Goal: Information Seeking & Learning: Learn about a topic

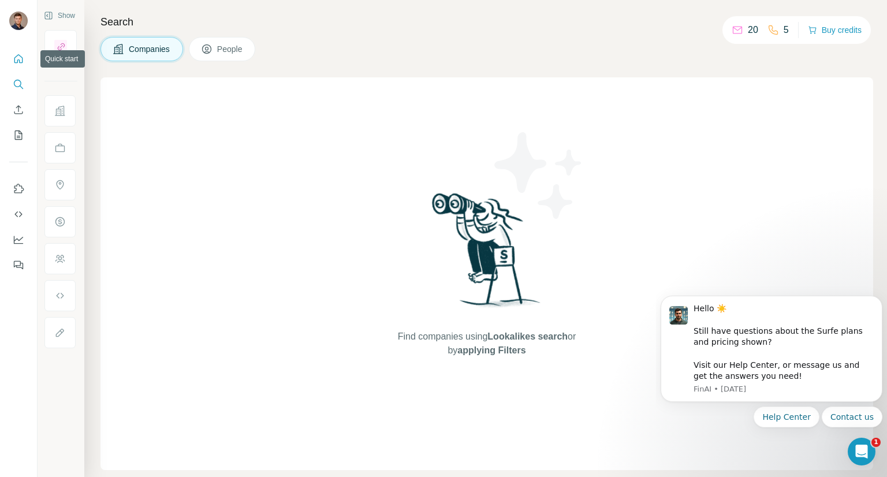
click at [25, 53] on button "Quick start" at bounding box center [18, 58] width 18 height 21
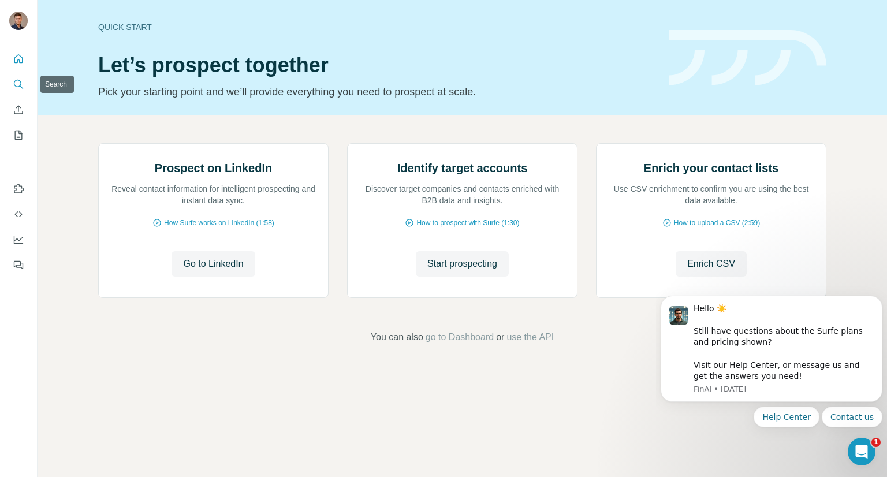
click at [18, 83] on icon "Search" at bounding box center [19, 85] width 12 height 12
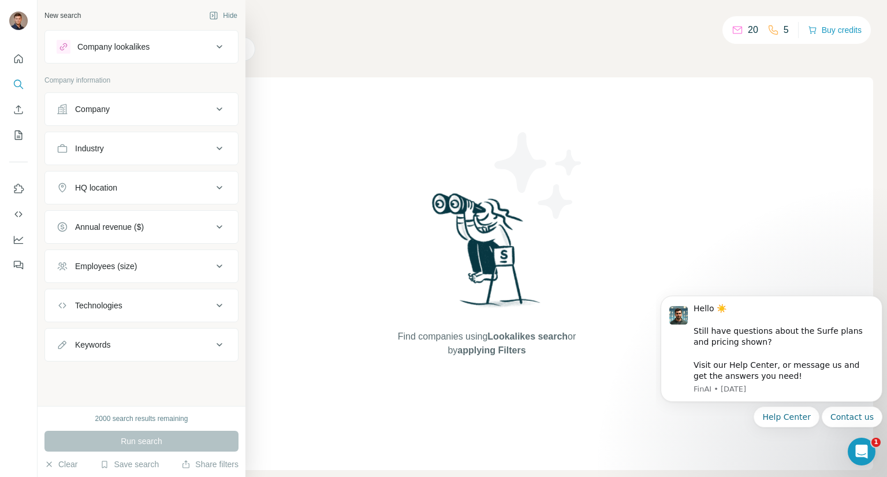
click at [66, 114] on icon at bounding box center [63, 109] width 12 height 12
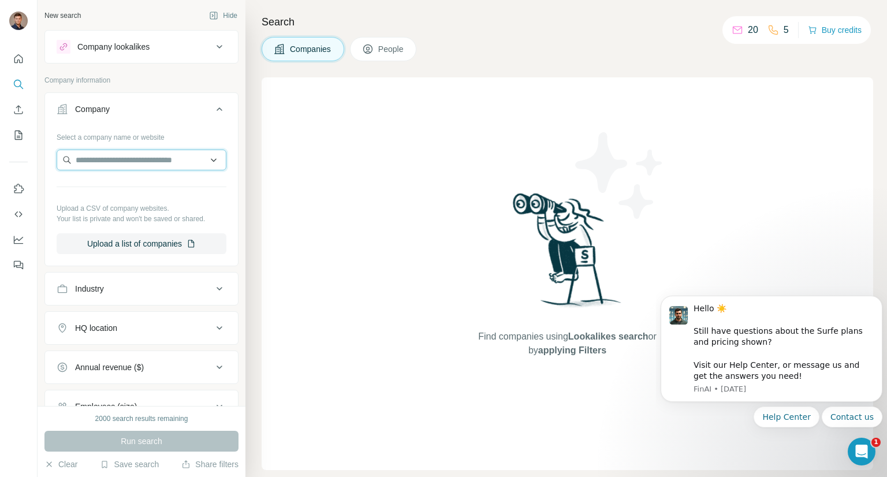
click at [146, 159] on input "text" at bounding box center [142, 160] width 170 height 21
click at [173, 278] on button "Industry" at bounding box center [141, 289] width 193 height 28
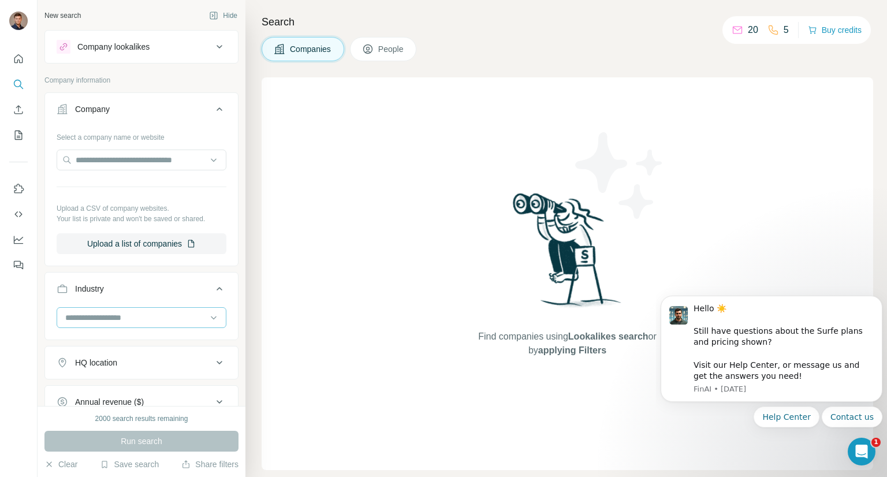
click at [178, 315] on input at bounding box center [135, 317] width 143 height 13
click at [179, 304] on button "Industry" at bounding box center [141, 291] width 193 height 32
click at [175, 329] on div "HQ location" at bounding box center [135, 328] width 156 height 12
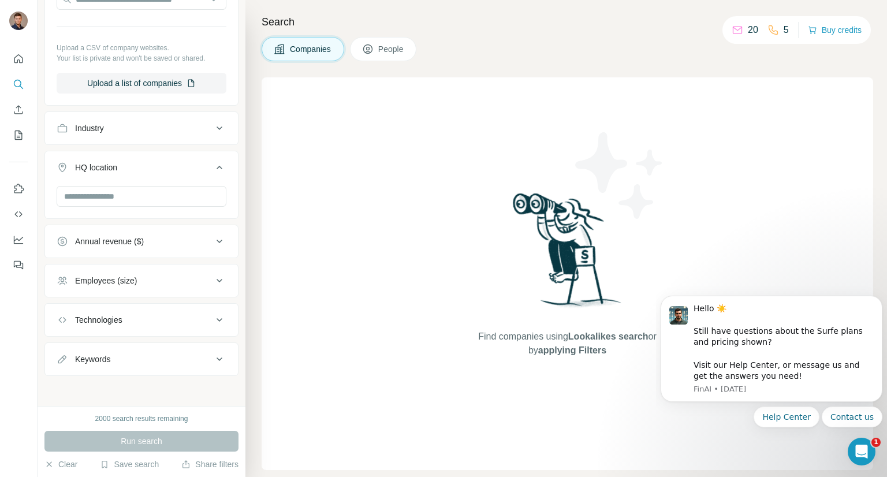
scroll to position [158, 0]
click at [164, 292] on button "Employees (size)" at bounding box center [141, 283] width 193 height 28
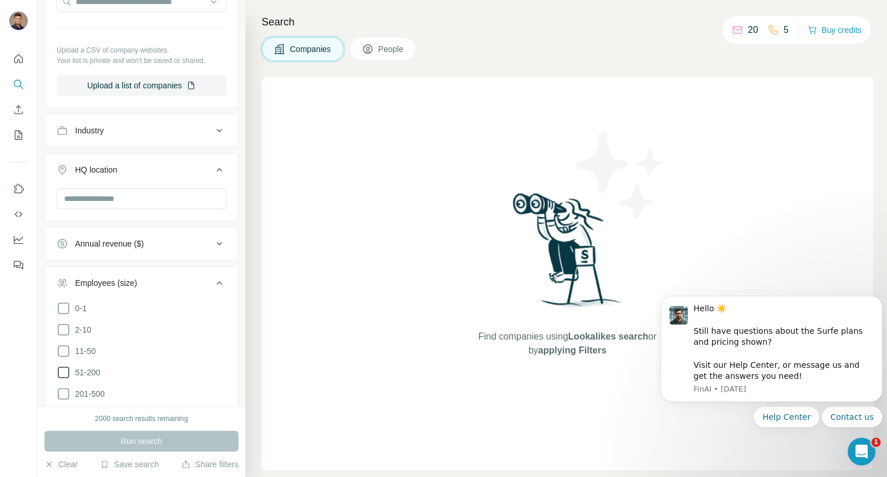
click at [97, 367] on span "51-200" at bounding box center [85, 373] width 30 height 12
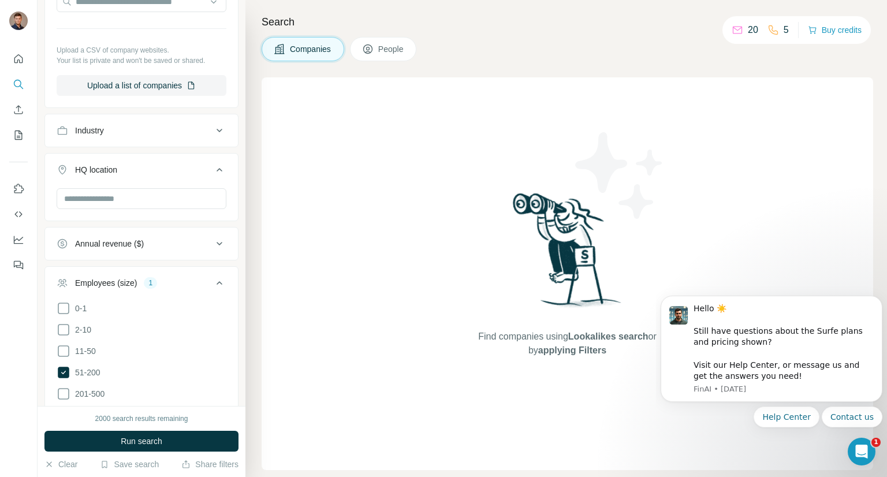
click at [98, 361] on ul "0-1 2-10 11-50 [PHONE_NUMBER] 501-1K 1K-5K 5K-10K 10K-50K 50K-100K 100K-500K 50…" at bounding box center [142, 425] width 170 height 249
click at [121, 273] on button "Employees (size) 1" at bounding box center [141, 285] width 193 height 32
click at [200, 312] on button "Technologies" at bounding box center [141, 322] width 193 height 28
click at [200, 313] on button "Technologies" at bounding box center [141, 324] width 193 height 32
click at [201, 367] on button "Keywords" at bounding box center [141, 362] width 193 height 28
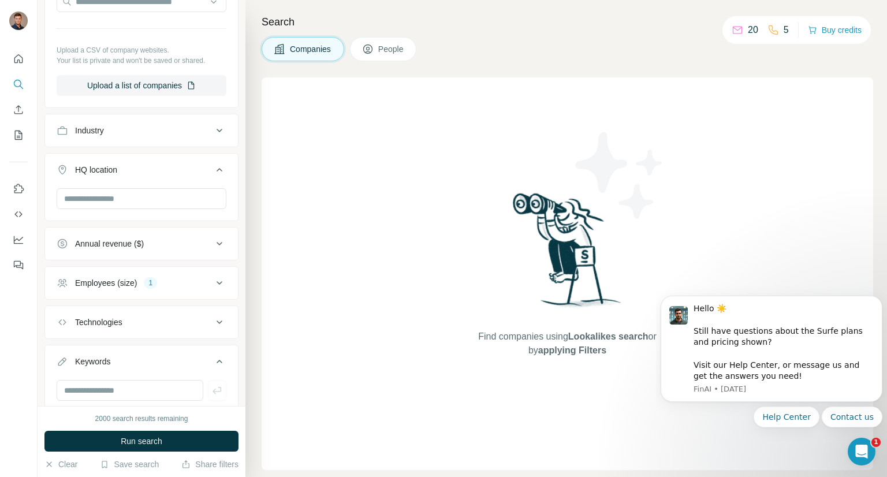
scroll to position [195, 0]
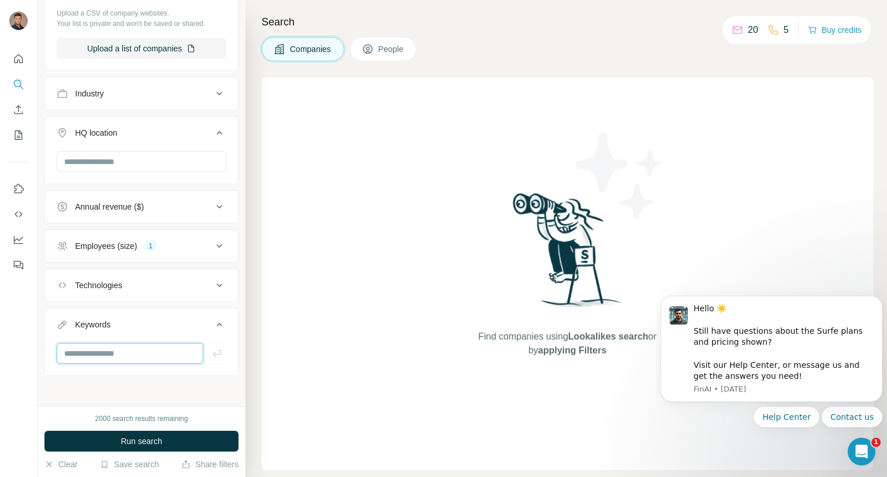
click at [184, 356] on input "text" at bounding box center [130, 353] width 147 height 21
type input "**********"
click at [211, 348] on icon "button" at bounding box center [217, 354] width 12 height 12
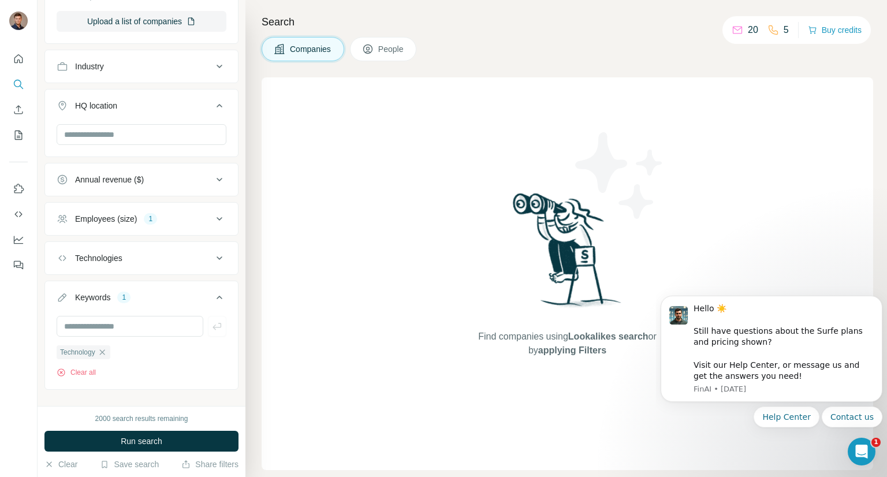
scroll to position [221, 0]
click at [149, 436] on span "Run search" at bounding box center [142, 441] width 42 height 12
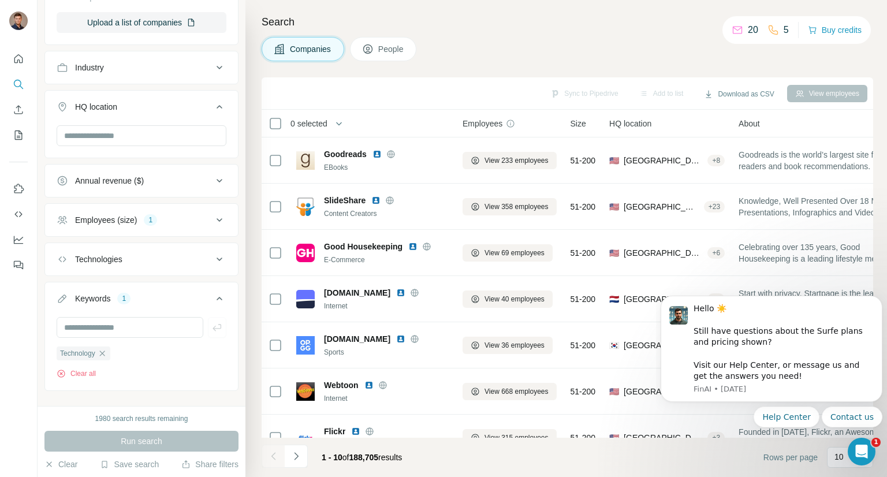
click at [388, 42] on button "People" at bounding box center [383, 49] width 67 height 24
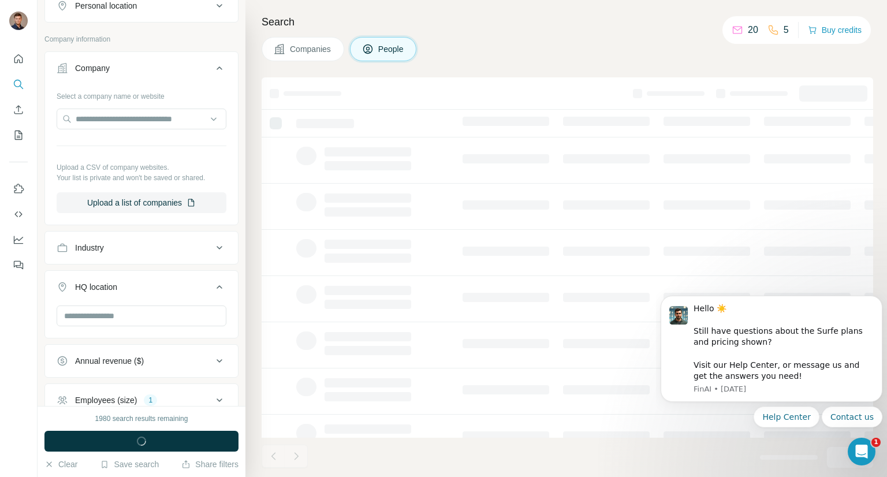
scroll to position [400, 0]
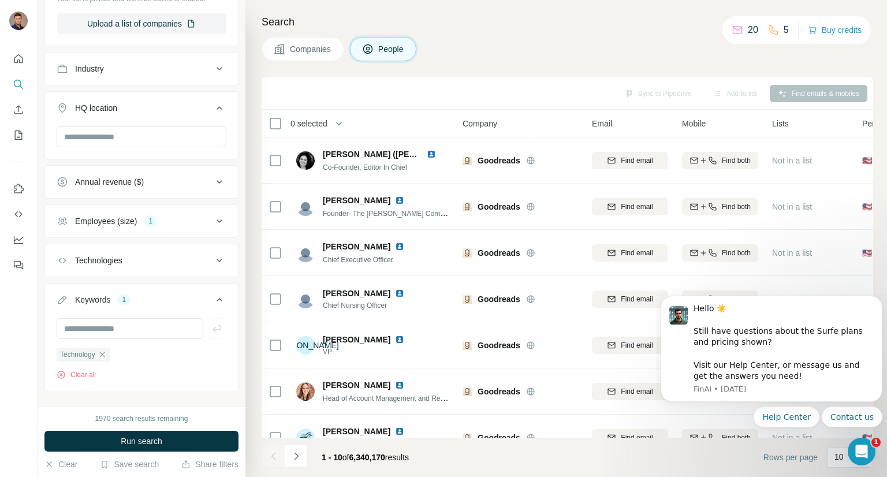
click at [335, 58] on button "Companies" at bounding box center [303, 49] width 83 height 24
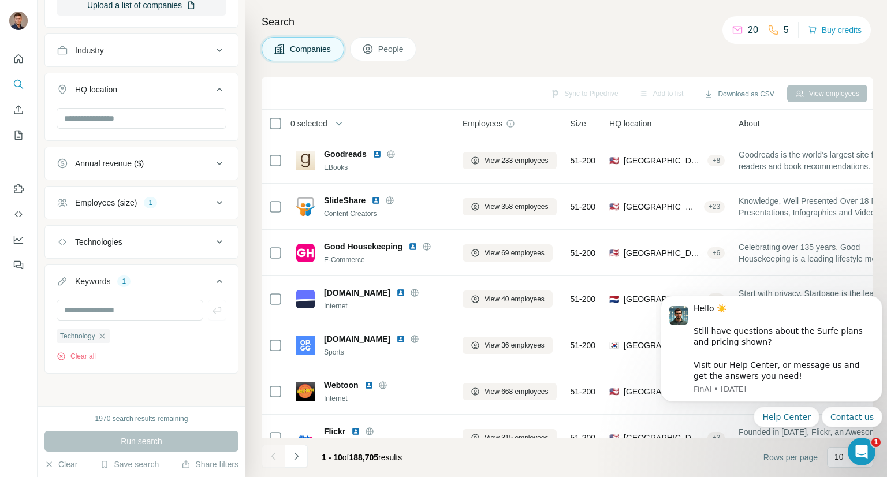
scroll to position [221, 0]
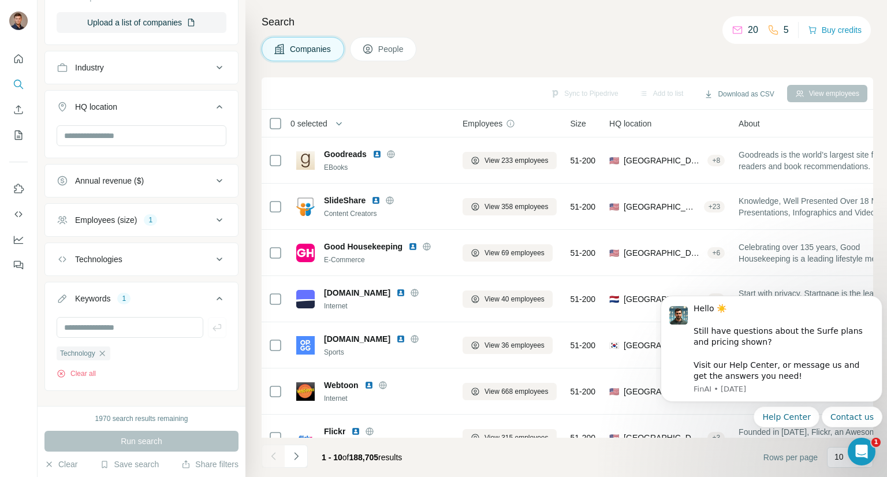
scroll to position [237, 0]
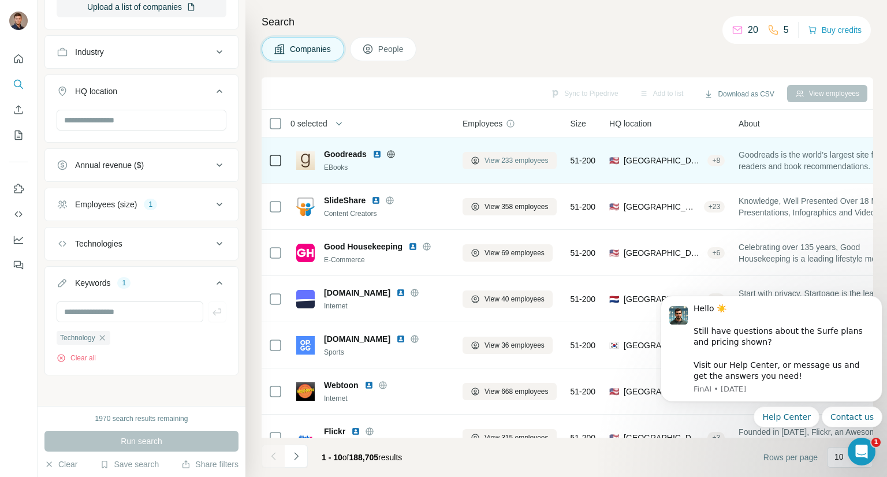
click at [501, 158] on span "View 233 employees" at bounding box center [516, 160] width 64 height 10
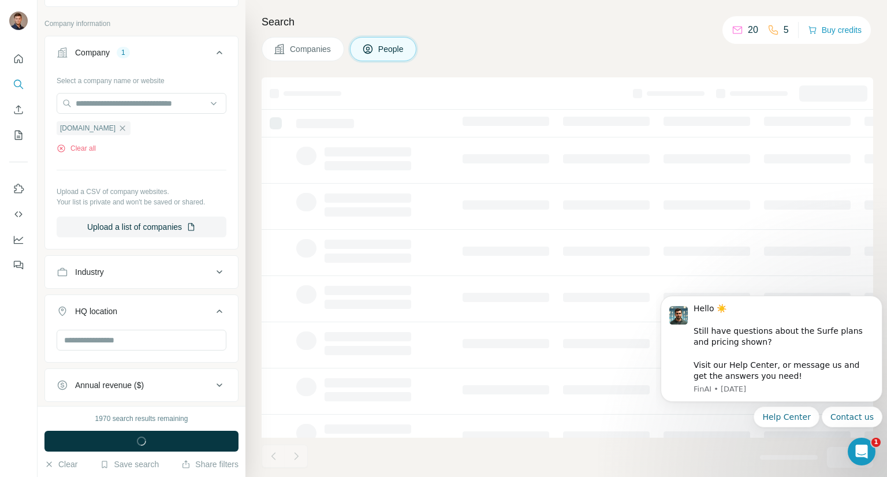
scroll to position [456, 0]
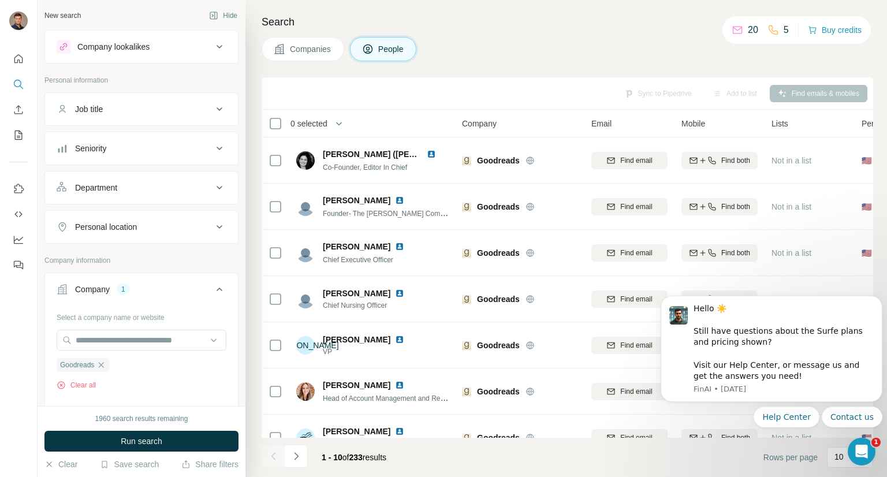
click at [144, 107] on div "Job title" at bounding box center [135, 109] width 156 height 12
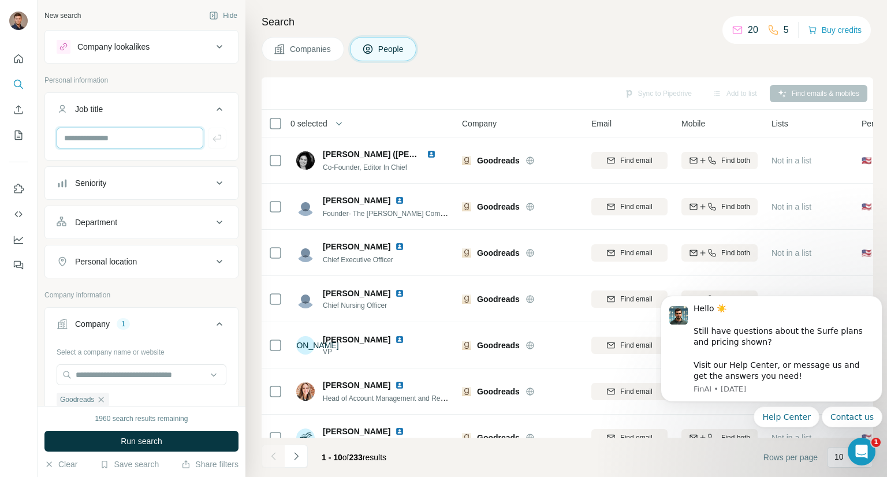
click at [148, 131] on input "text" at bounding box center [130, 138] width 147 height 21
type input "*********"
click at [212, 136] on icon "button" at bounding box center [217, 138] width 12 height 12
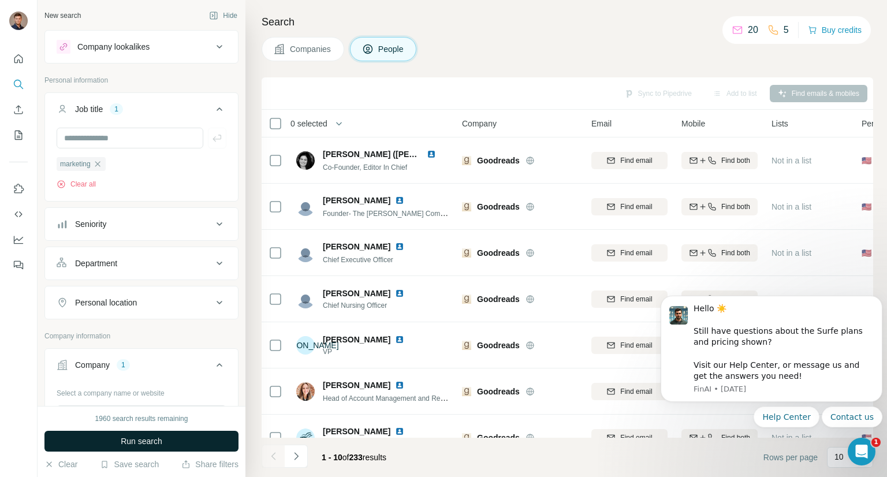
click at [144, 435] on span "Run search" at bounding box center [142, 441] width 42 height 12
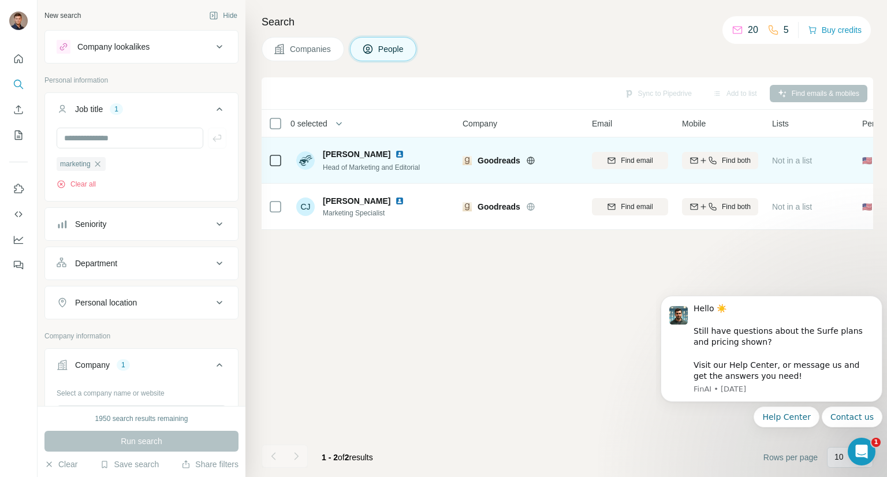
click at [531, 159] on icon at bounding box center [530, 160] width 9 height 9
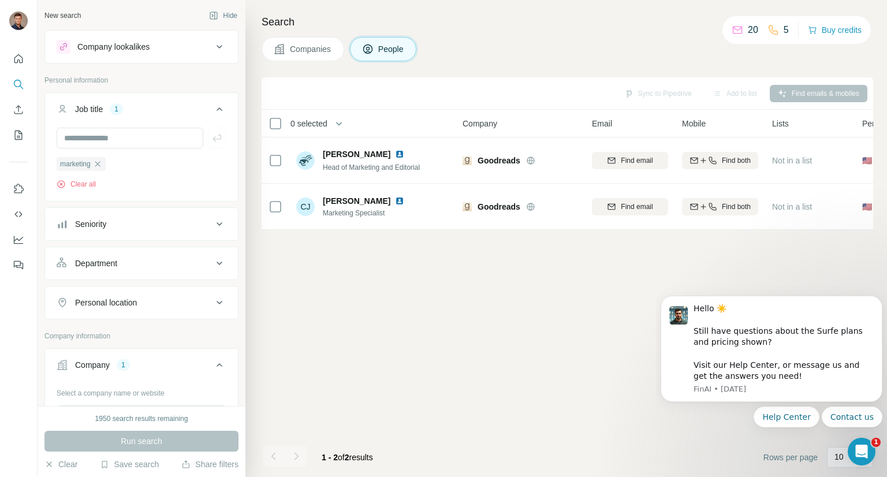
click at [327, 51] on span "Companies" at bounding box center [311, 49] width 42 height 12
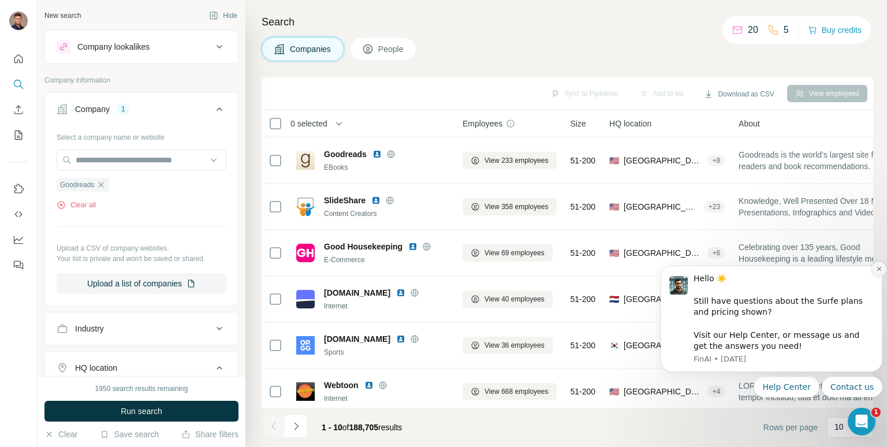
click at [878, 268] on icon "Dismiss notification" at bounding box center [879, 269] width 6 height 6
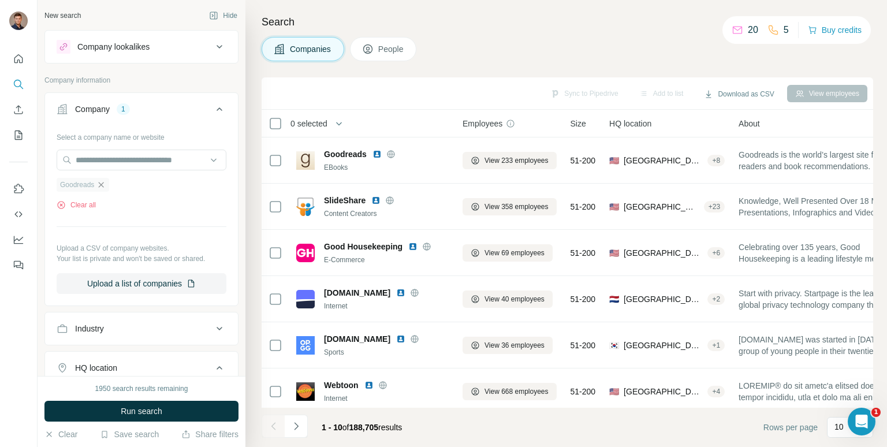
click at [105, 185] on icon "button" at bounding box center [100, 184] width 9 height 9
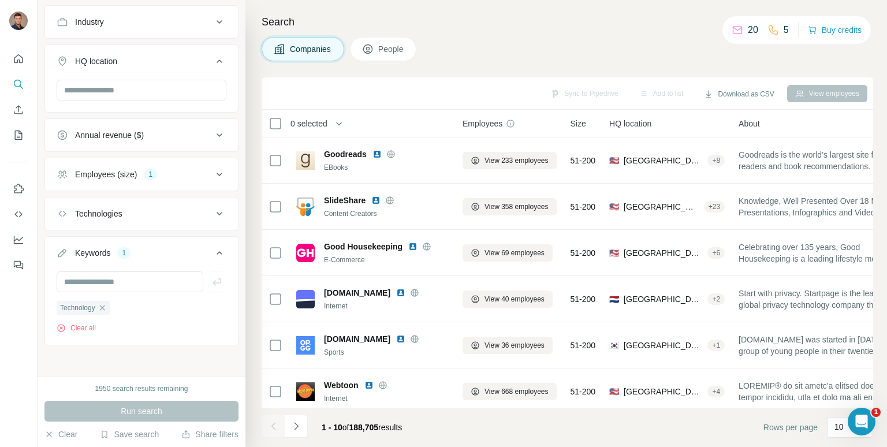
scroll to position [266, 0]
click at [221, 177] on icon at bounding box center [219, 176] width 14 height 14
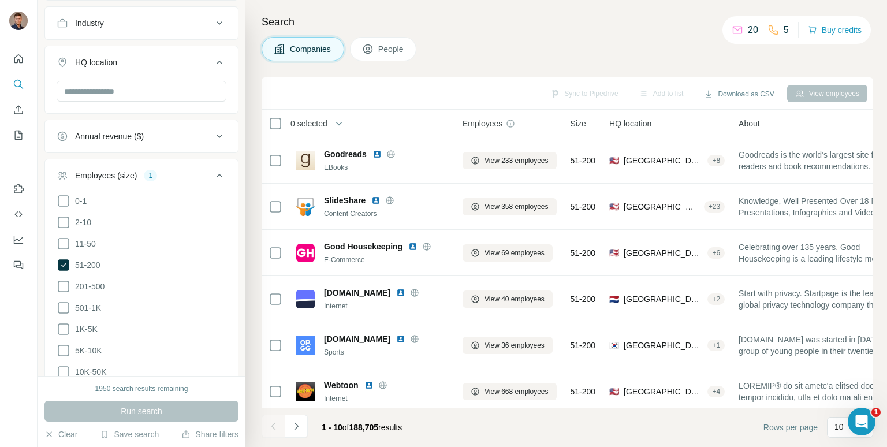
scroll to position [0, 0]
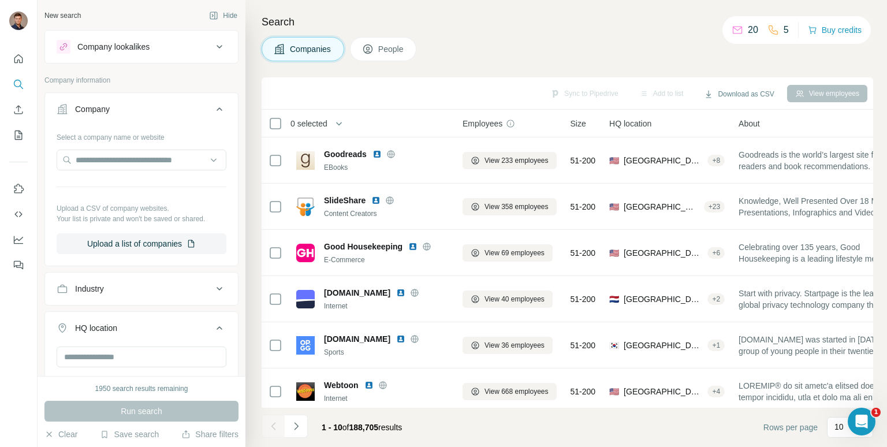
click at [202, 173] on div "Select a company name or website Upload a CSV of company websites. Your list is…" at bounding box center [142, 191] width 170 height 126
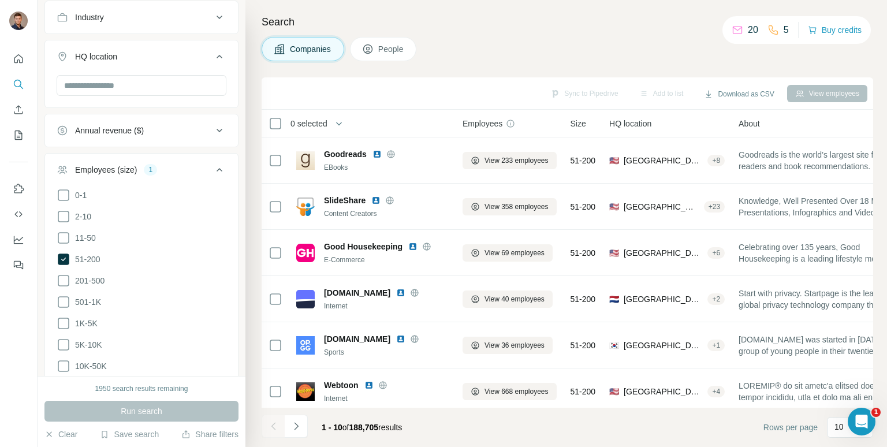
scroll to position [271, 0]
click at [210, 171] on div "Employees (size) 1" at bounding box center [135, 171] width 156 height 12
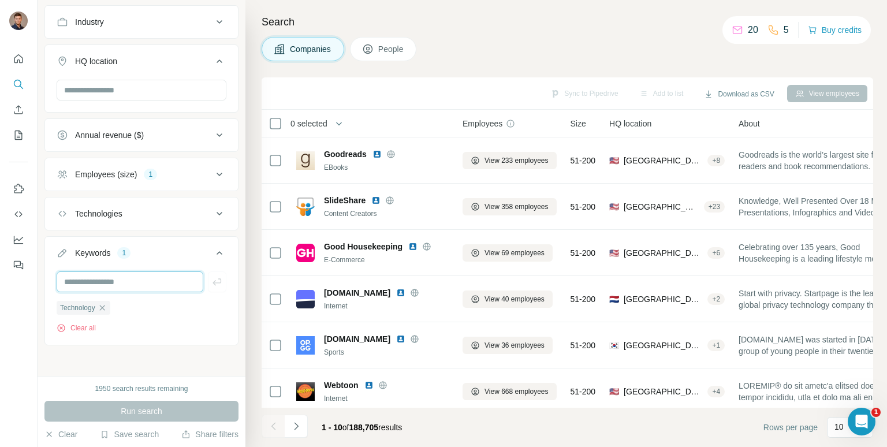
click at [117, 283] on input "text" at bounding box center [130, 281] width 147 height 21
type input "****"
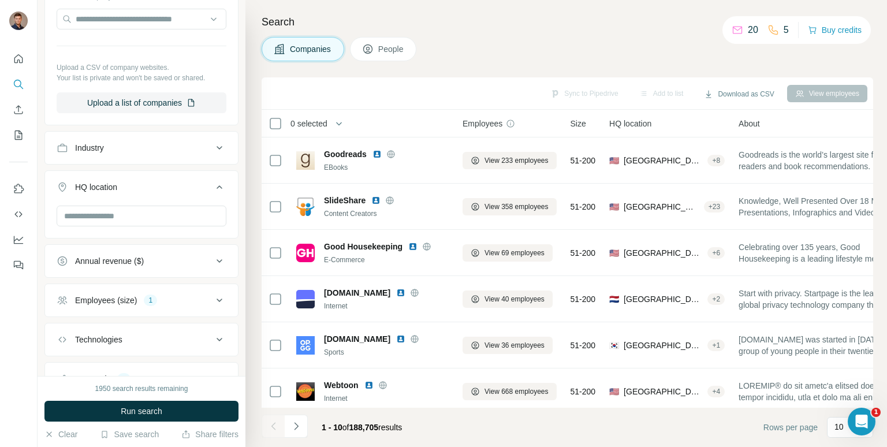
scroll to position [139, 0]
click at [130, 166] on ul "Company Select a company name or website Upload a CSV of company websites. Your…" at bounding box center [141, 214] width 194 height 520
click at [224, 143] on icon at bounding box center [219, 150] width 14 height 14
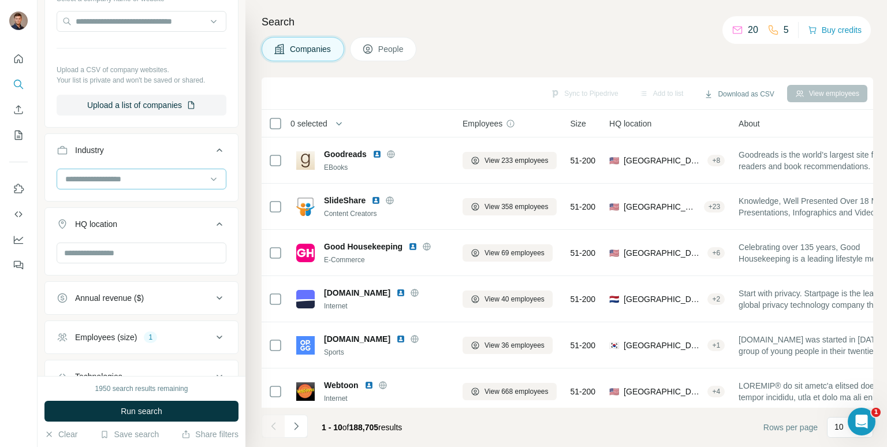
click at [106, 180] on input at bounding box center [135, 179] width 143 height 13
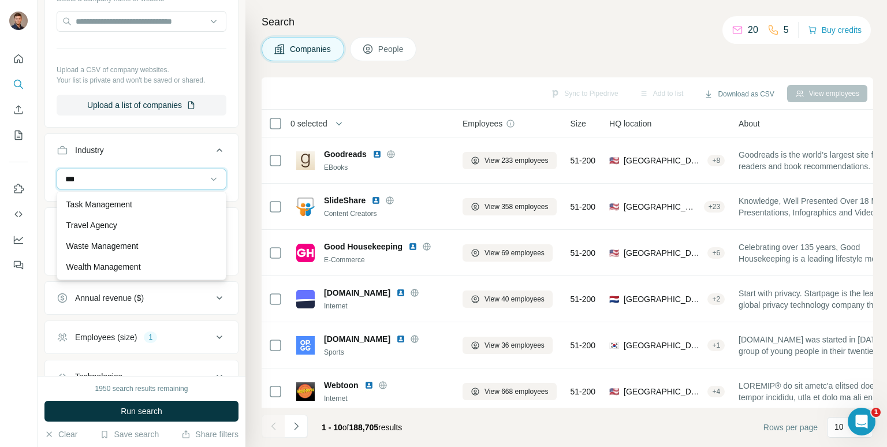
scroll to position [0, 0]
type input "******"
click at [136, 232] on div "Creative Agency" at bounding box center [141, 225] width 164 height 21
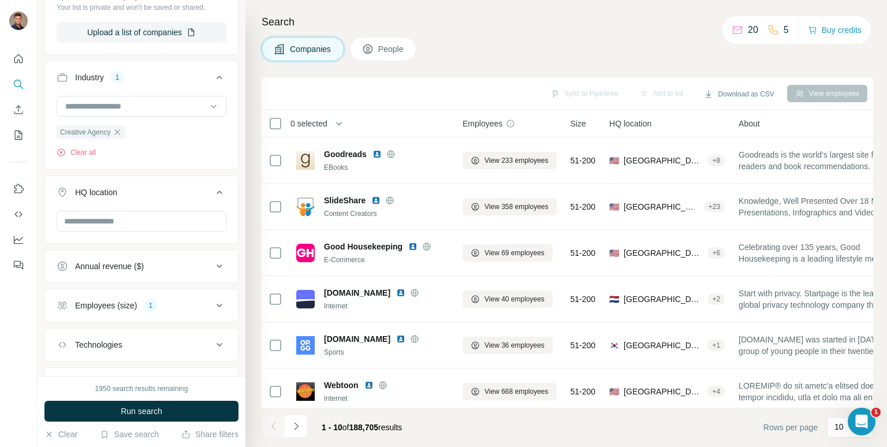
scroll to position [210, 0]
click at [214, 303] on icon at bounding box center [219, 307] width 14 height 14
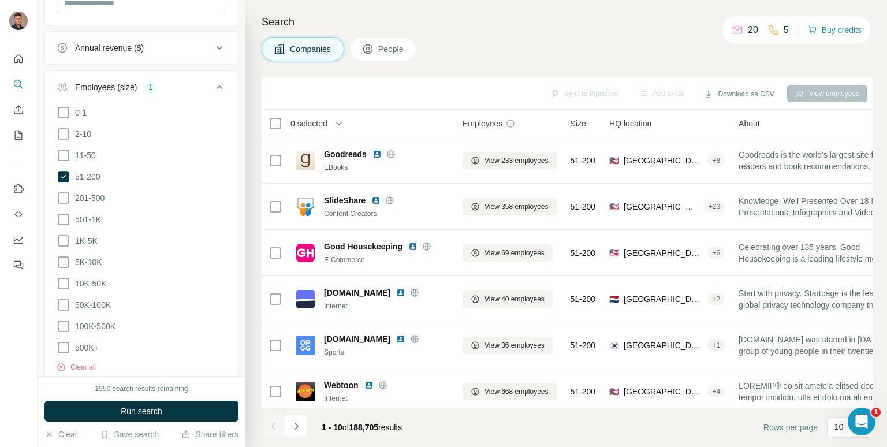
scroll to position [428, 0]
click at [66, 155] on icon at bounding box center [64, 157] width 14 height 14
click at [64, 135] on icon at bounding box center [64, 136] width 14 height 14
click at [65, 109] on icon at bounding box center [64, 114] width 14 height 14
click at [60, 111] on icon at bounding box center [64, 115] width 12 height 12
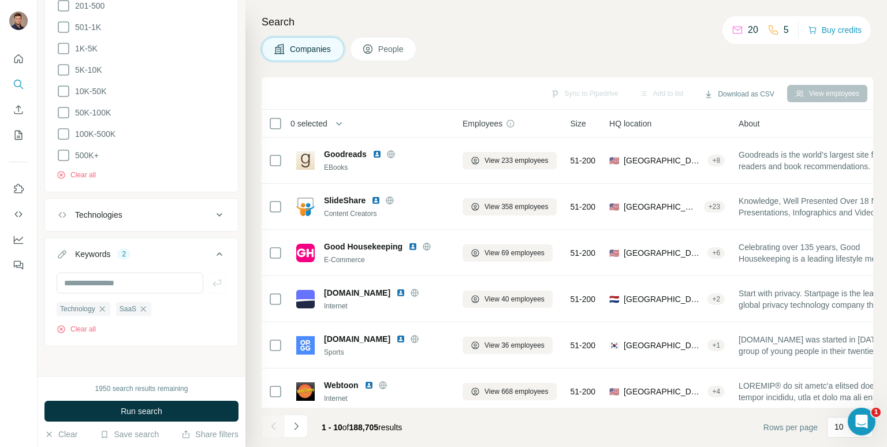
scroll to position [621, 0]
click at [143, 305] on icon "button" at bounding box center [143, 309] width 9 height 9
click at [107, 305] on icon "button" at bounding box center [102, 309] width 9 height 9
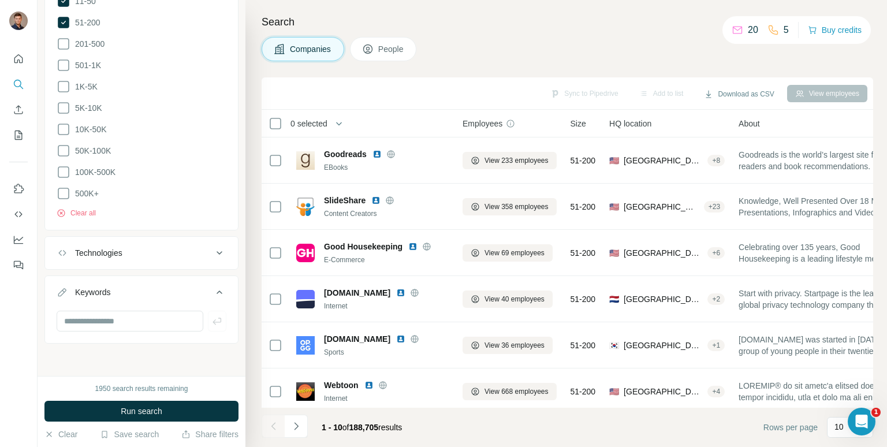
scroll to position [580, 0]
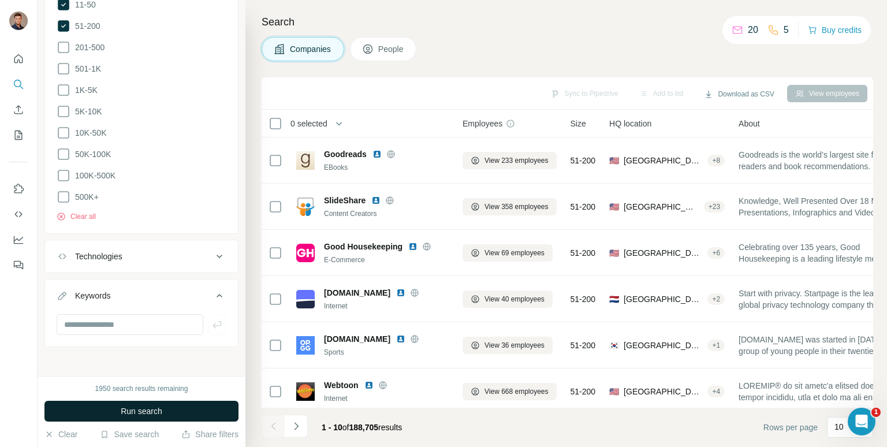
click at [131, 408] on span "Run search" at bounding box center [142, 411] width 42 height 12
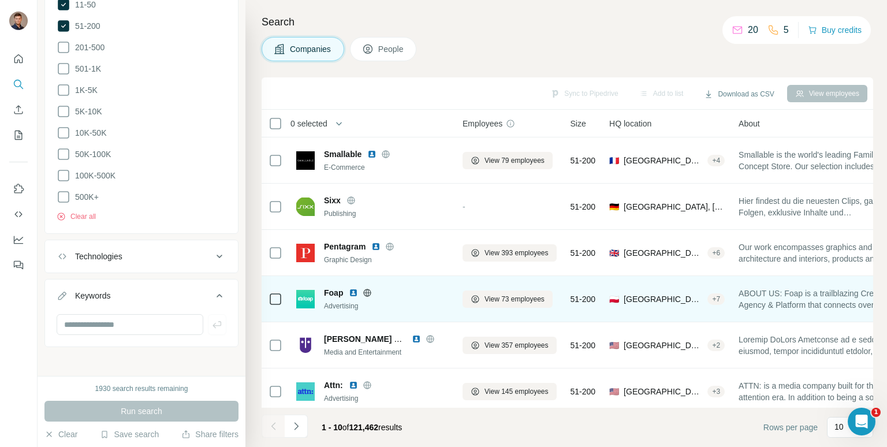
scroll to position [192, 0]
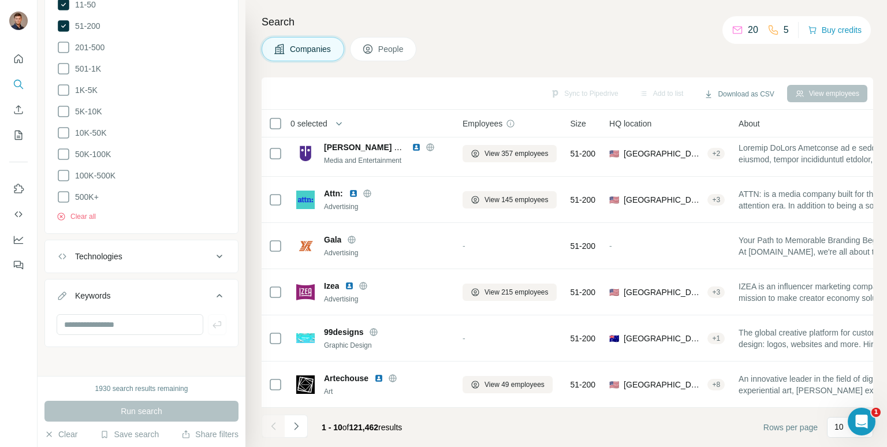
click at [308, 421] on div "1 - 10 of 121,462 results" at bounding box center [337, 427] width 150 height 25
click at [302, 423] on button "Navigate to next page" at bounding box center [296, 426] width 23 height 23
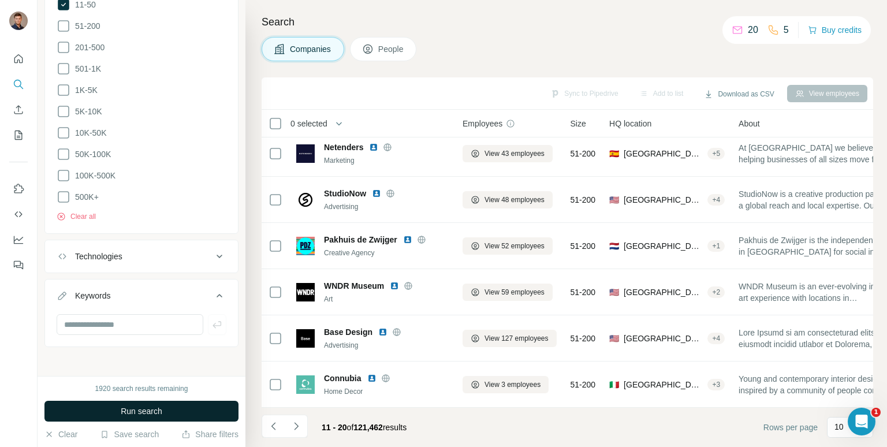
click at [198, 409] on button "Run search" at bounding box center [141, 411] width 194 height 21
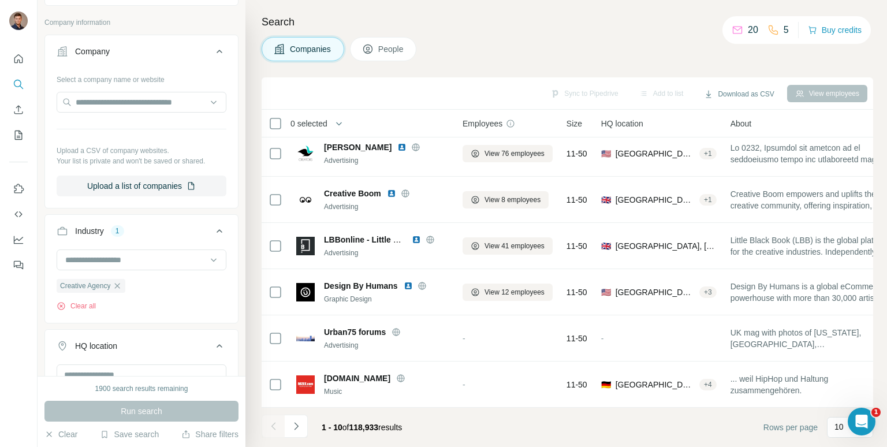
scroll to position [56, 0]
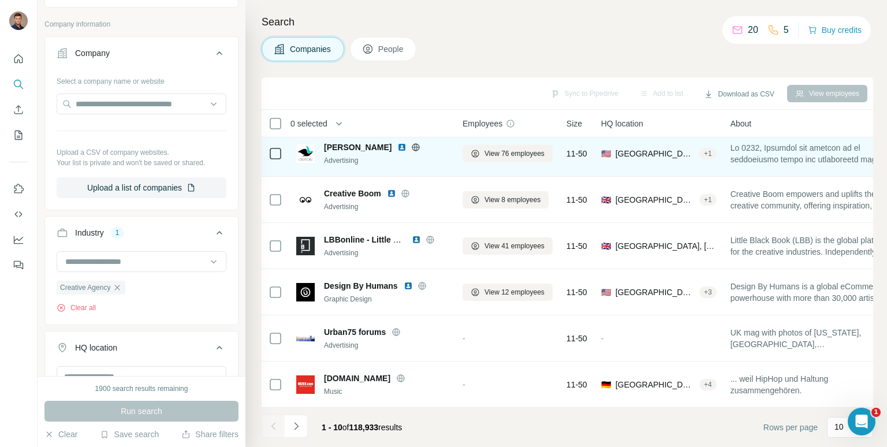
click at [286, 147] on td at bounding box center [276, 153] width 28 height 46
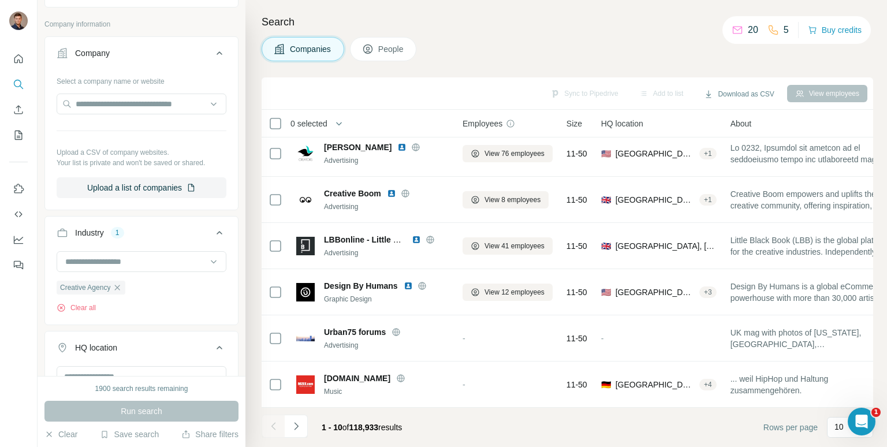
scroll to position [0, 0]
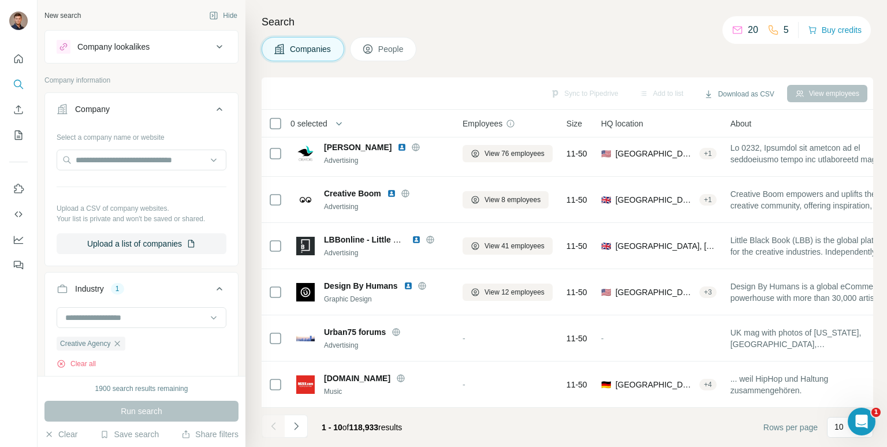
click at [383, 51] on span "People" at bounding box center [391, 49] width 27 height 12
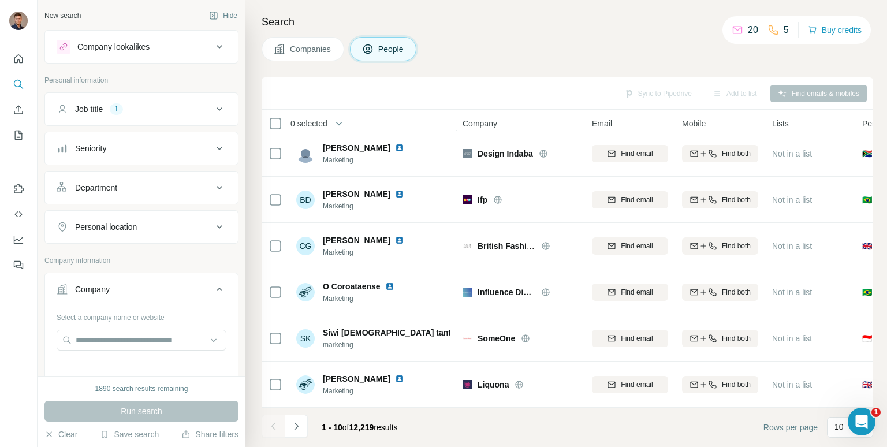
click at [222, 107] on icon at bounding box center [220, 108] width 6 height 3
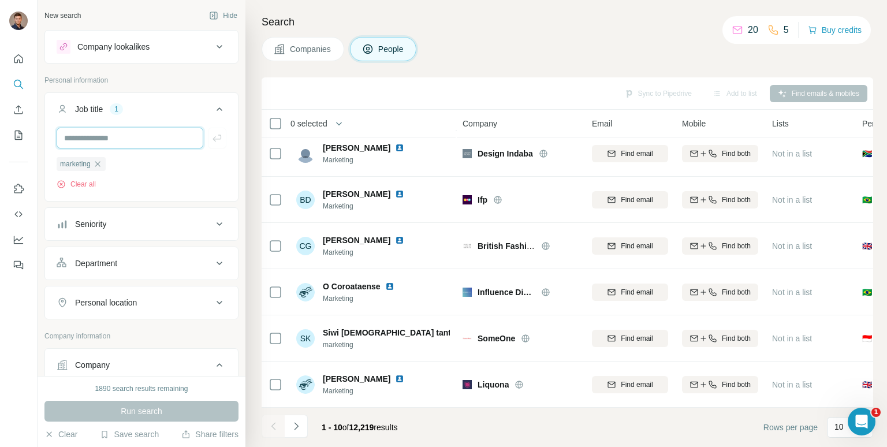
click at [167, 133] on input "text" at bounding box center [130, 138] width 147 height 21
click at [95, 161] on icon "button" at bounding box center [97, 163] width 9 height 9
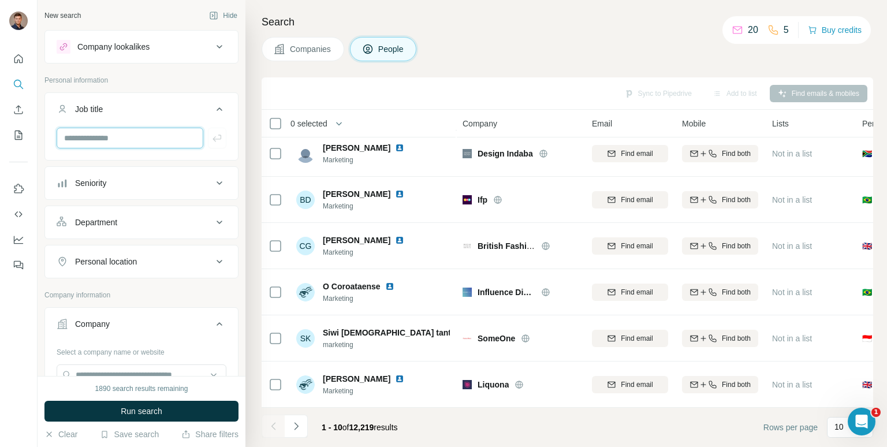
click at [120, 141] on input "text" at bounding box center [130, 138] width 147 height 21
type input "*******"
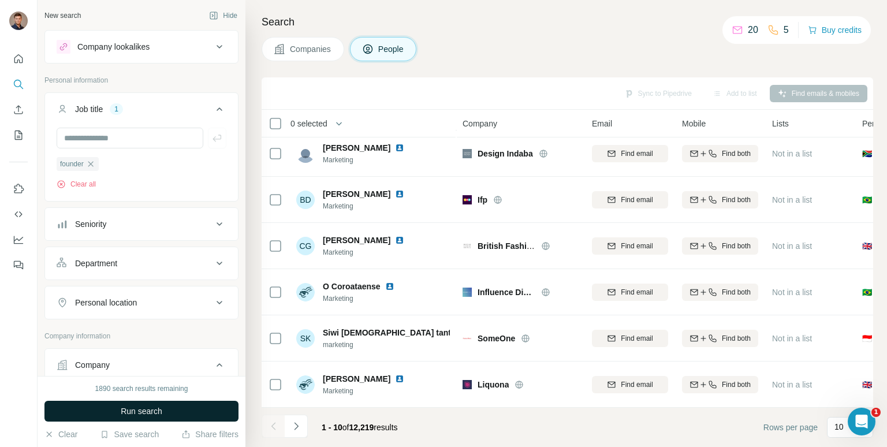
click at [145, 408] on span "Run search" at bounding box center [142, 411] width 42 height 12
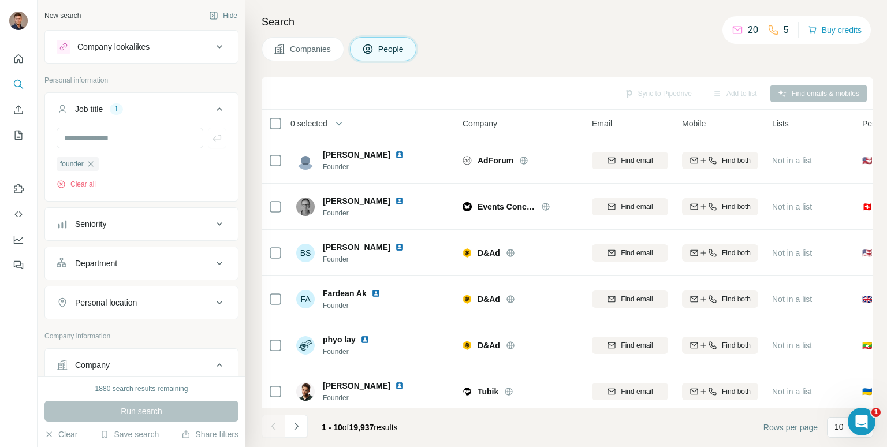
click at [303, 47] on span "Companies" at bounding box center [311, 49] width 42 height 12
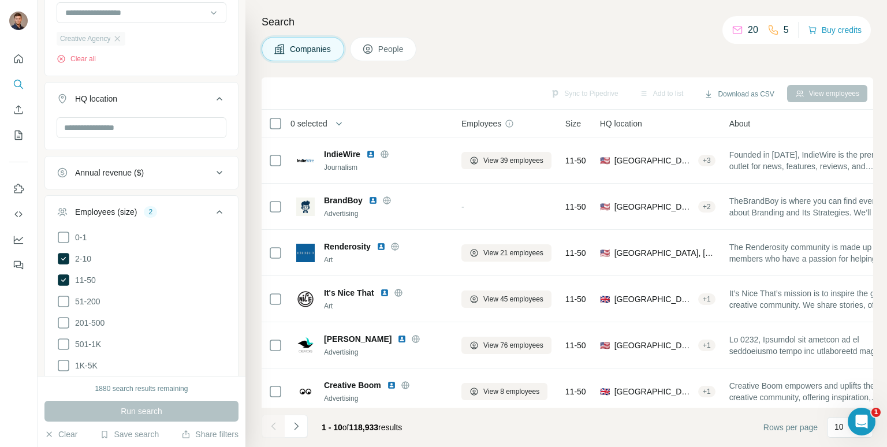
scroll to position [318, 0]
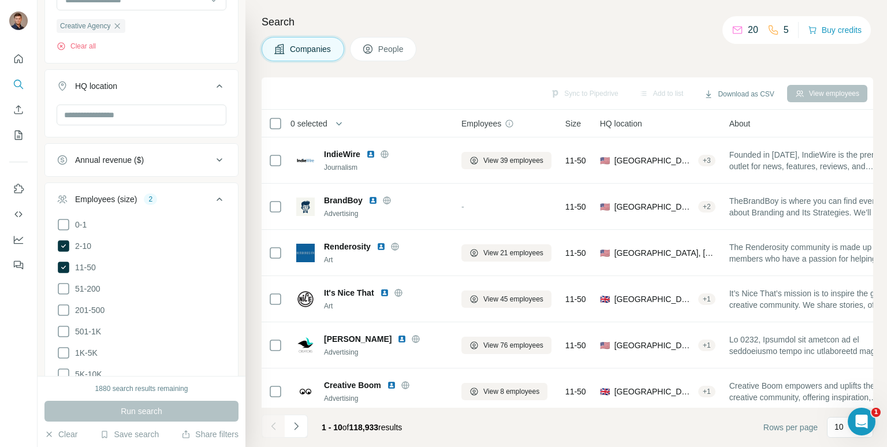
click at [399, 41] on button "People" at bounding box center [383, 49] width 67 height 24
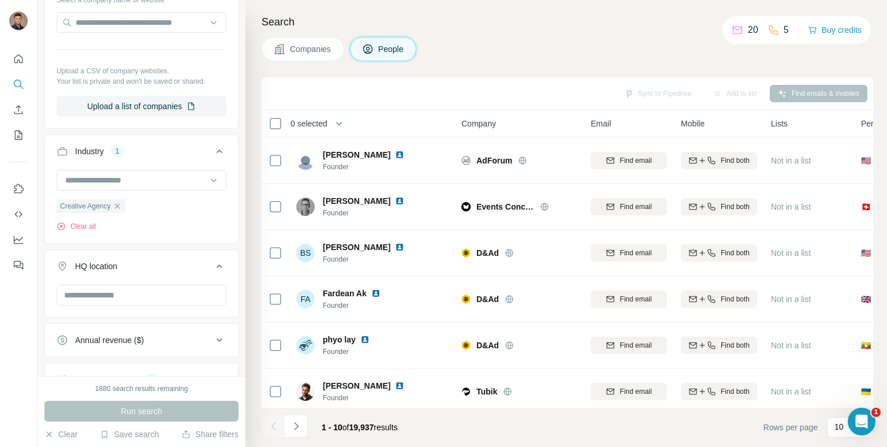
scroll to position [497, 0]
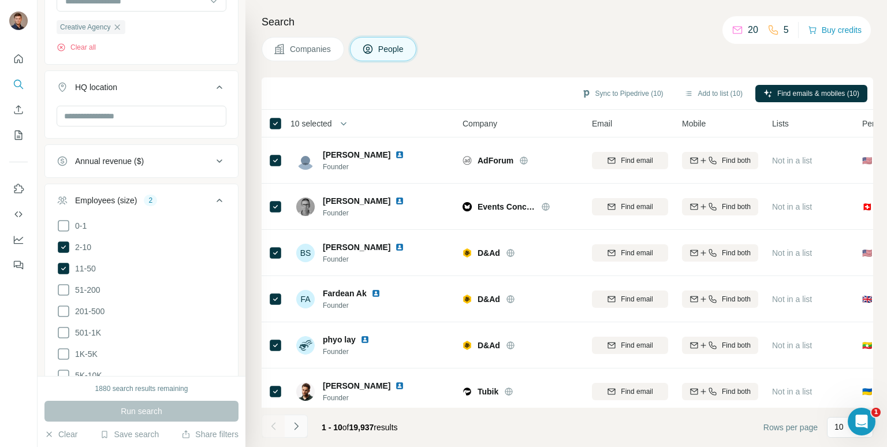
click at [299, 421] on icon "Navigate to next page" at bounding box center [296, 426] width 12 height 12
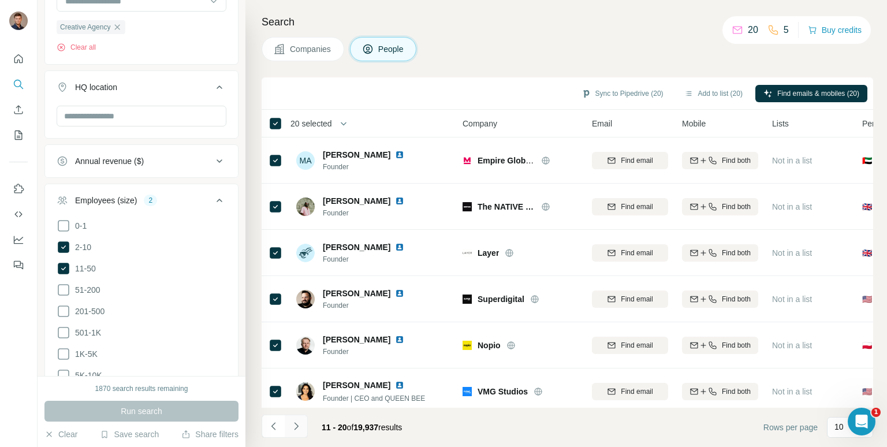
click at [303, 421] on button "Navigate to next page" at bounding box center [296, 426] width 23 height 23
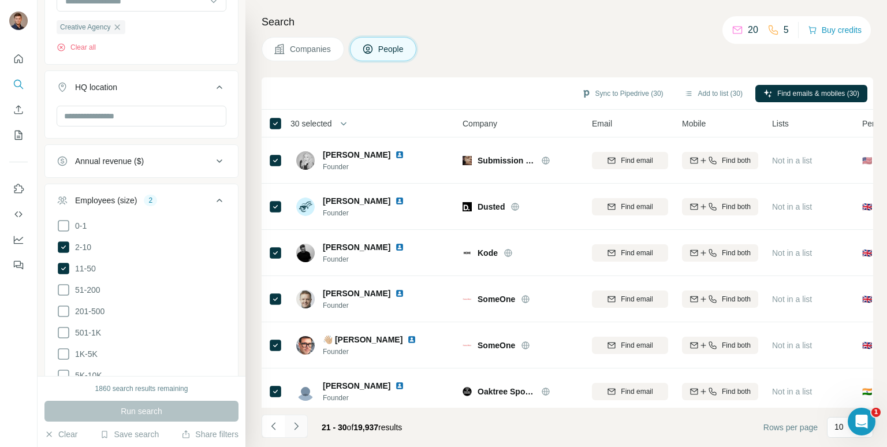
click at [301, 422] on button "Navigate to next page" at bounding box center [296, 426] width 23 height 23
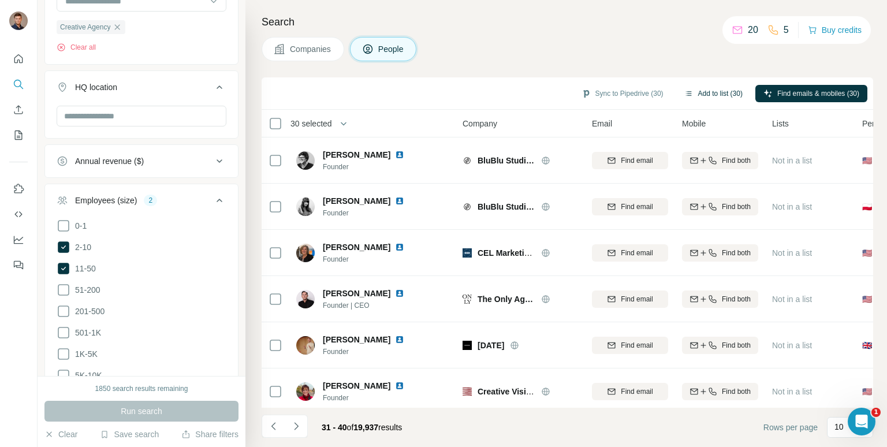
click at [714, 92] on button "Add to list (30)" at bounding box center [713, 93] width 74 height 17
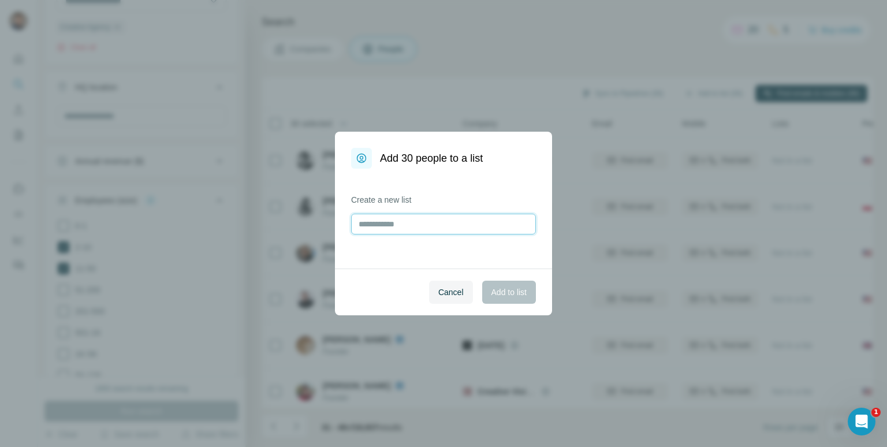
click at [398, 229] on input "text" at bounding box center [443, 224] width 185 height 21
type input "**********"
click at [514, 297] on span "Add to list" at bounding box center [508, 292] width 35 height 12
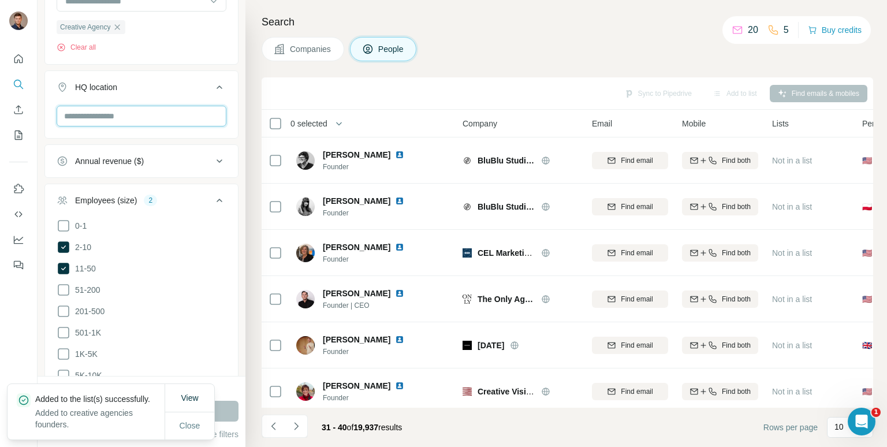
click at [123, 121] on input "text" at bounding box center [142, 116] width 170 height 21
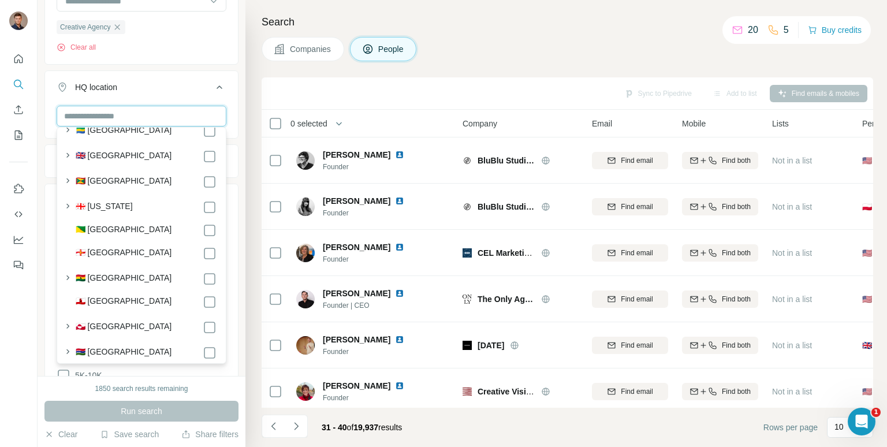
scroll to position [3017, 0]
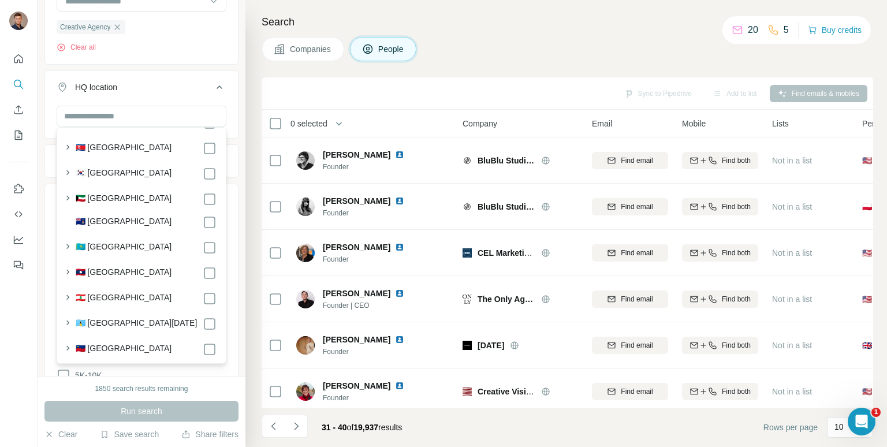
click at [219, 89] on icon at bounding box center [219, 87] width 14 height 14
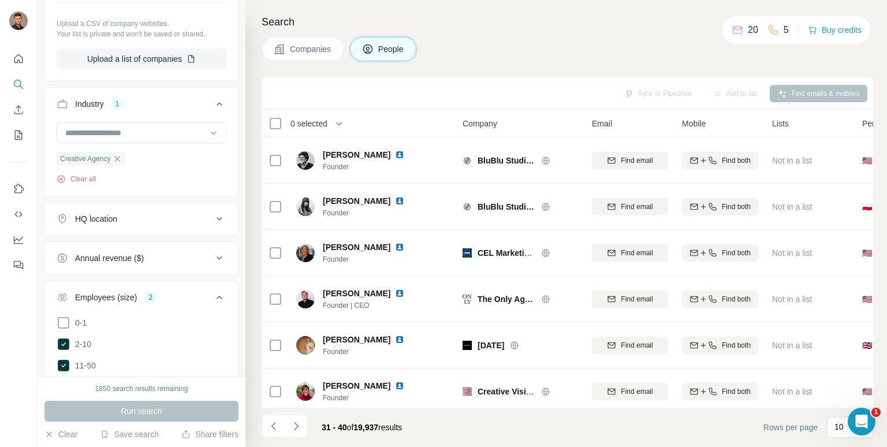
scroll to position [0, 0]
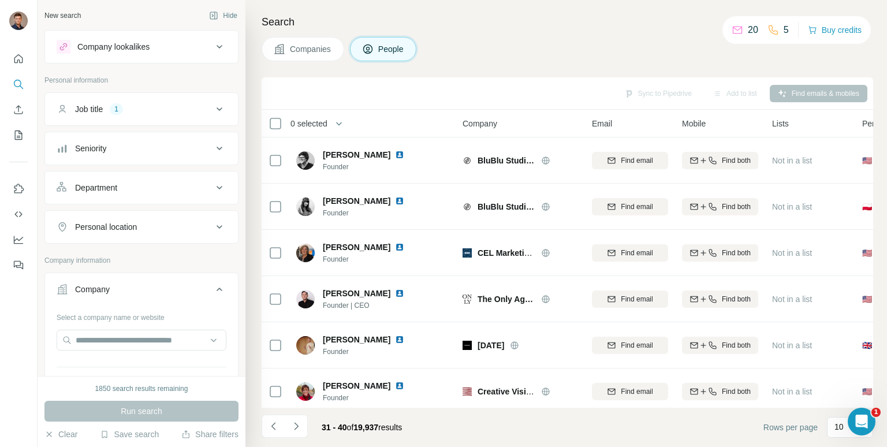
click at [216, 48] on icon at bounding box center [219, 47] width 14 height 14
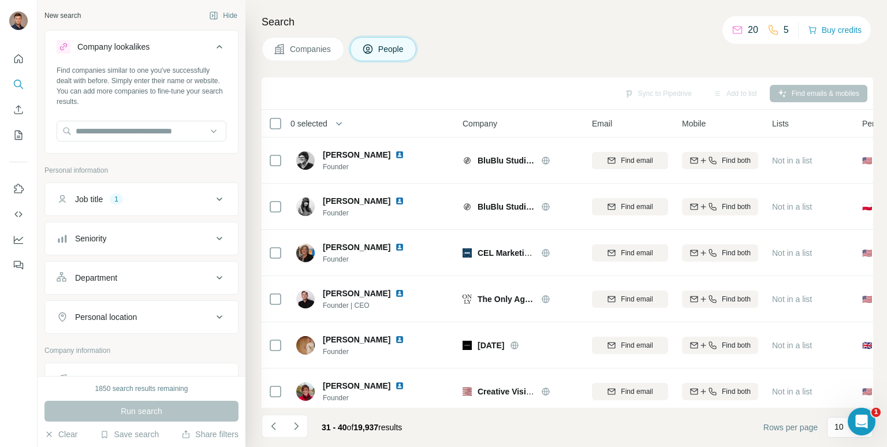
click at [217, 46] on icon at bounding box center [219, 47] width 14 height 14
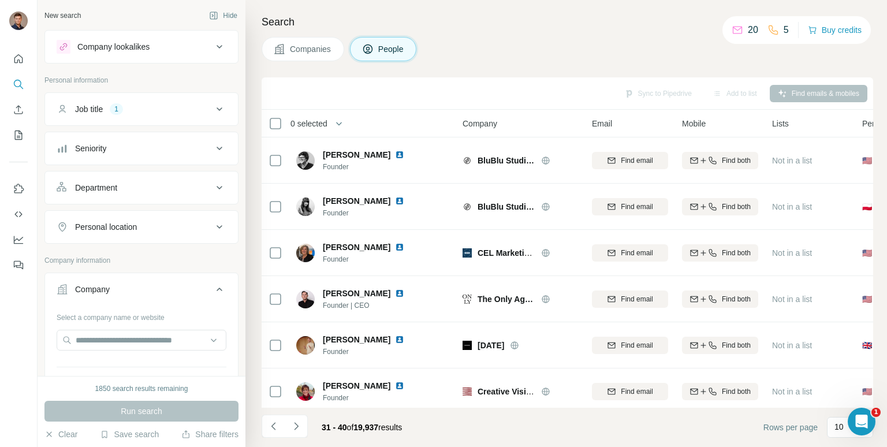
click at [217, 185] on icon at bounding box center [219, 188] width 14 height 14
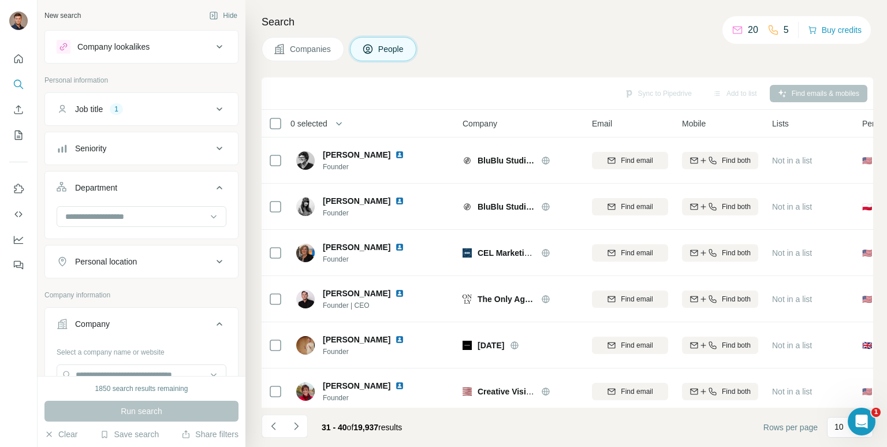
click at [217, 184] on icon at bounding box center [219, 188] width 14 height 14
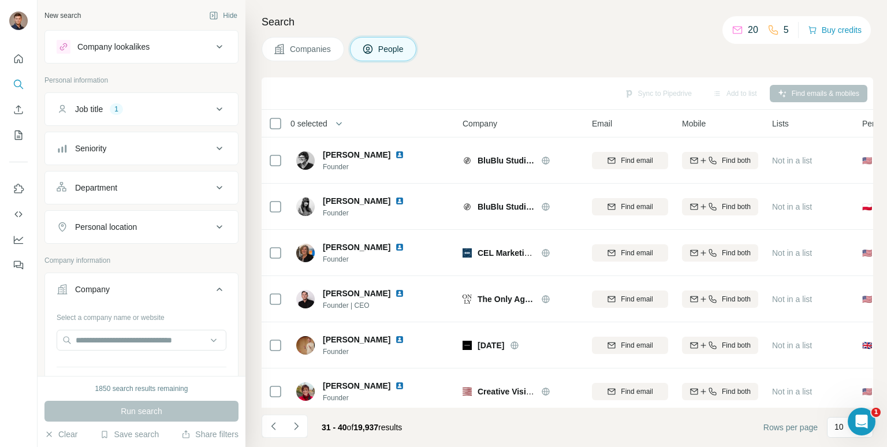
click at [498, 26] on h4 "Search" at bounding box center [567, 22] width 611 height 16
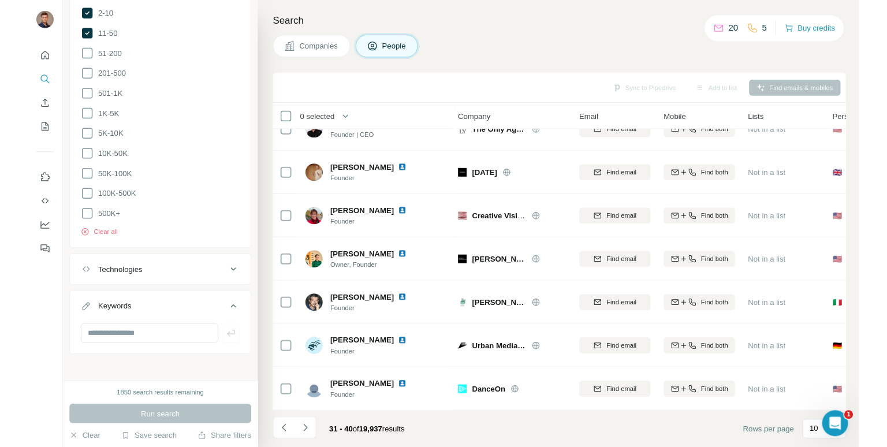
scroll to position [162, 1]
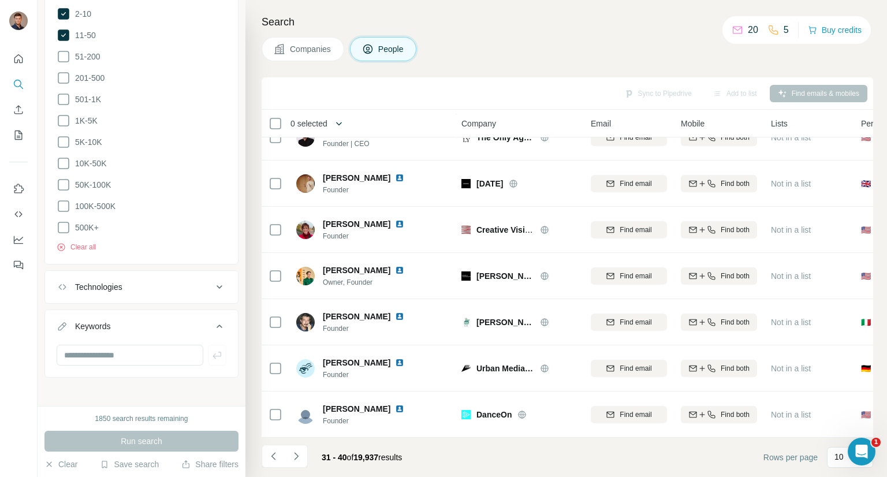
click at [342, 119] on icon "button" at bounding box center [339, 124] width 12 height 12
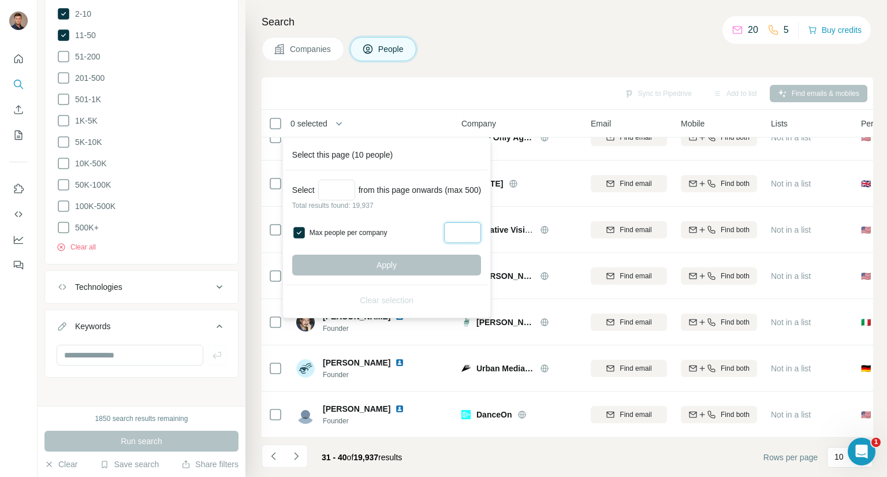
click at [462, 233] on input "Max people per company" at bounding box center [462, 232] width 37 height 21
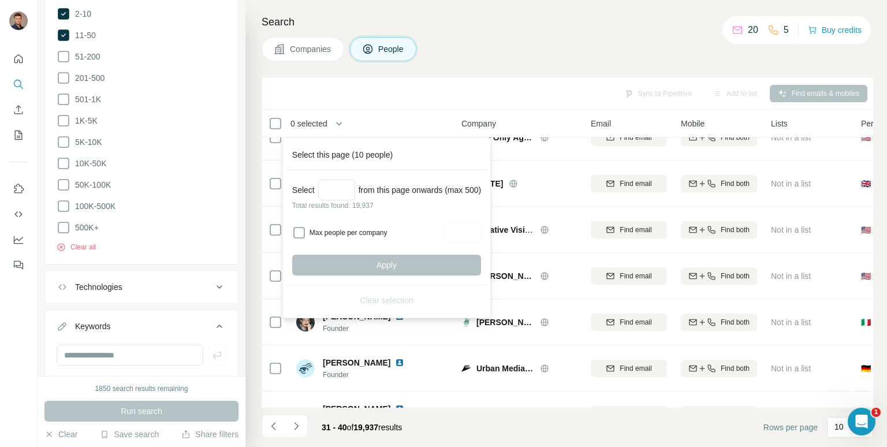
click at [362, 120] on div "0 selected" at bounding box center [353, 123] width 171 height 13
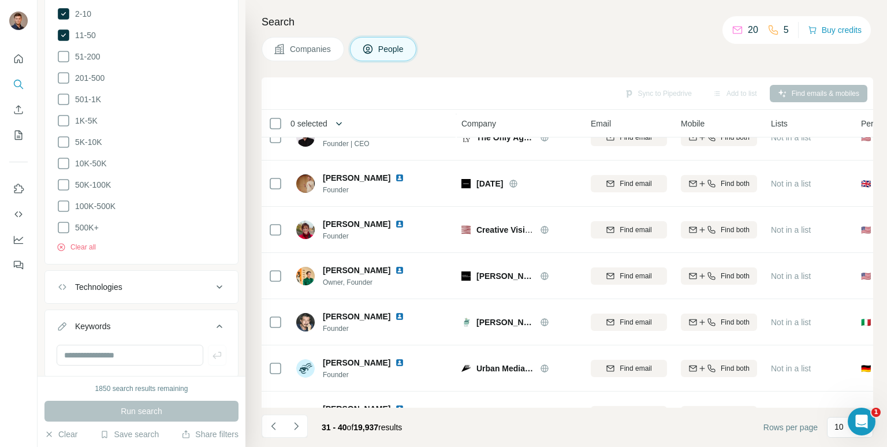
click at [341, 124] on icon "button" at bounding box center [339, 124] width 12 height 12
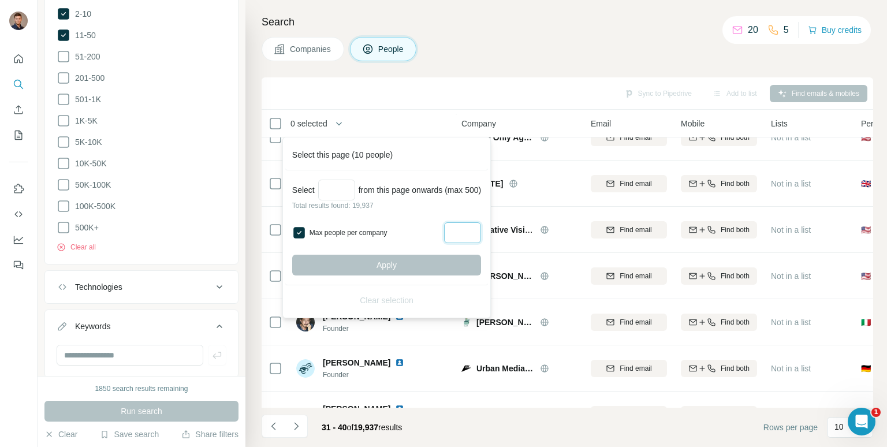
click at [467, 236] on input "Max people per company" at bounding box center [462, 232] width 37 height 21
type input "*"
click at [450, 263] on div "Apply" at bounding box center [386, 265] width 189 height 21
click at [421, 244] on div "Select from this page onwards (max 500) Total results found: 19,937 Max people …" at bounding box center [386, 227] width 203 height 115
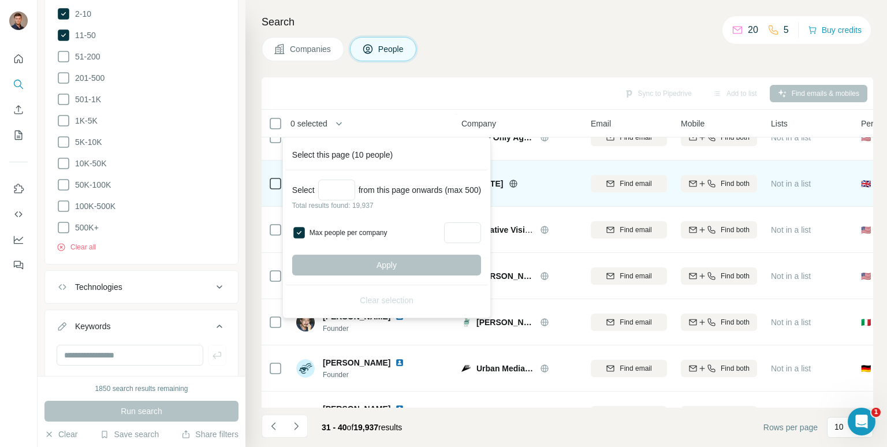
scroll to position [0, 1]
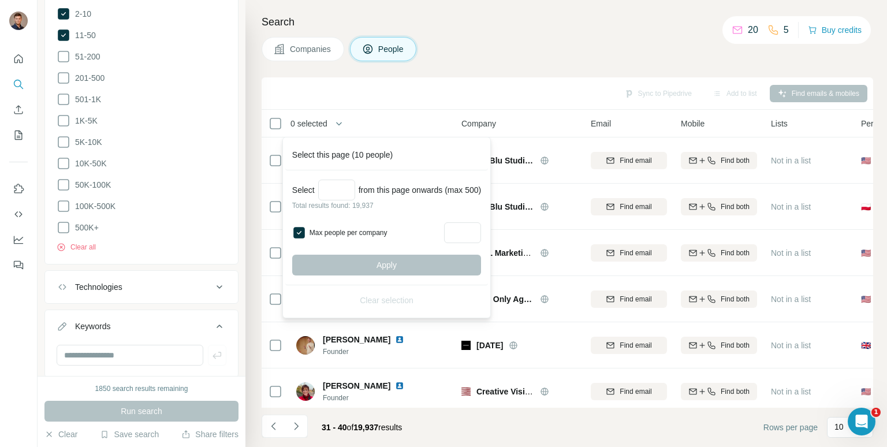
click at [453, 1] on div "Search Companies People Sync to Pipedrive Add to list Find emails & mobiles 0 s…" at bounding box center [565, 223] width 641 height 447
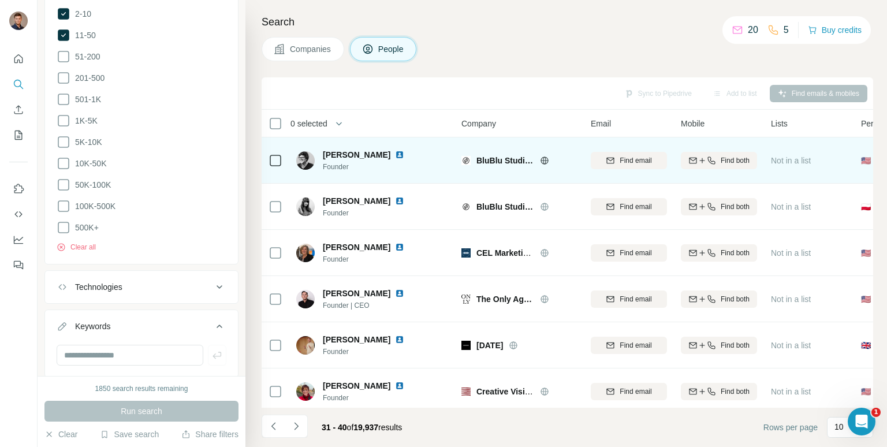
click at [417, 176] on td "[PERSON_NAME] Founder" at bounding box center [372, 160] width 167 height 46
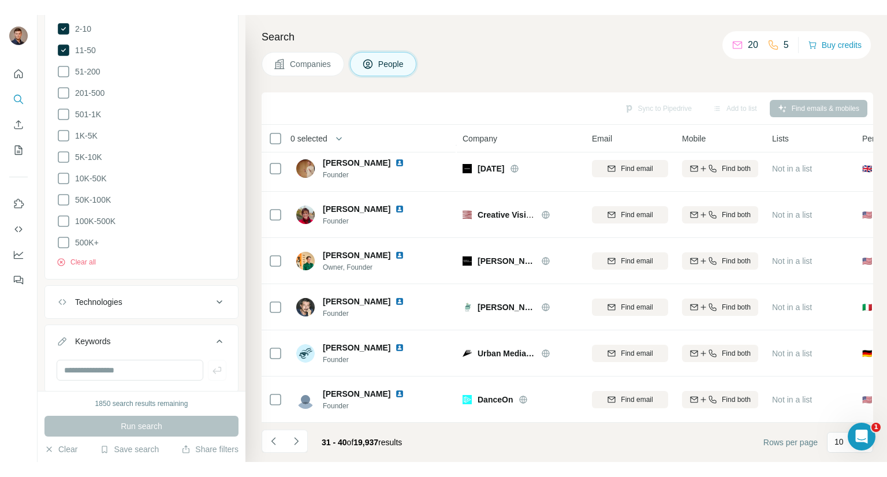
scroll to position [0, 0]
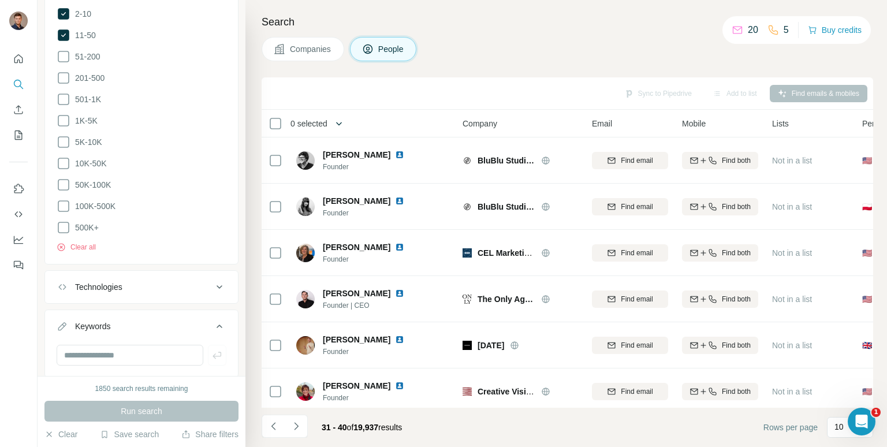
click at [344, 122] on icon "button" at bounding box center [339, 124] width 12 height 12
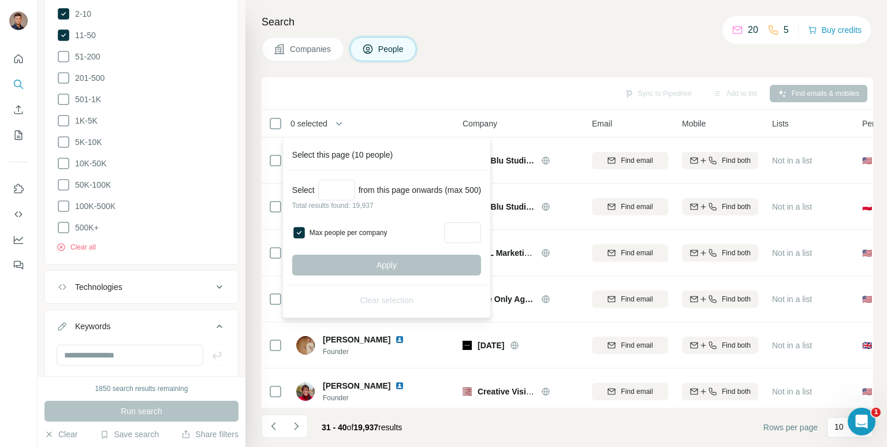
click at [457, 259] on div "Apply" at bounding box center [386, 265] width 189 height 21
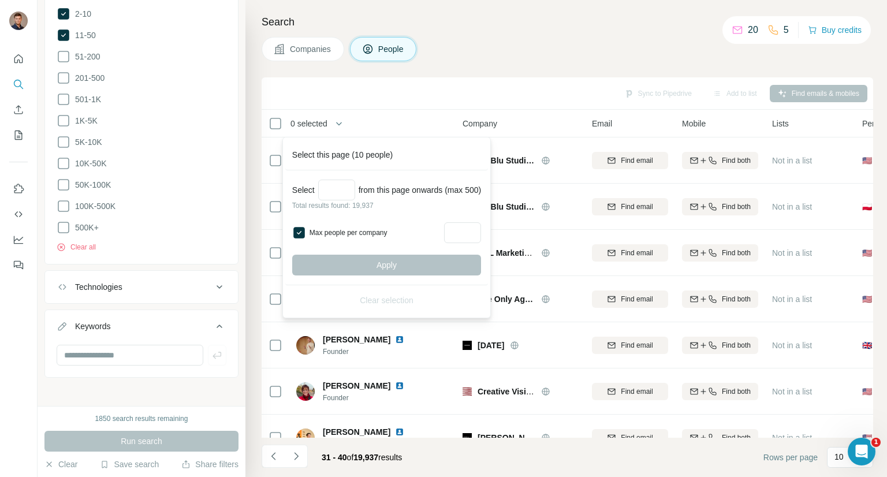
click at [541, 96] on div "Sync to Pipedrive Add to list Find emails & mobiles" at bounding box center [567, 93] width 600 height 20
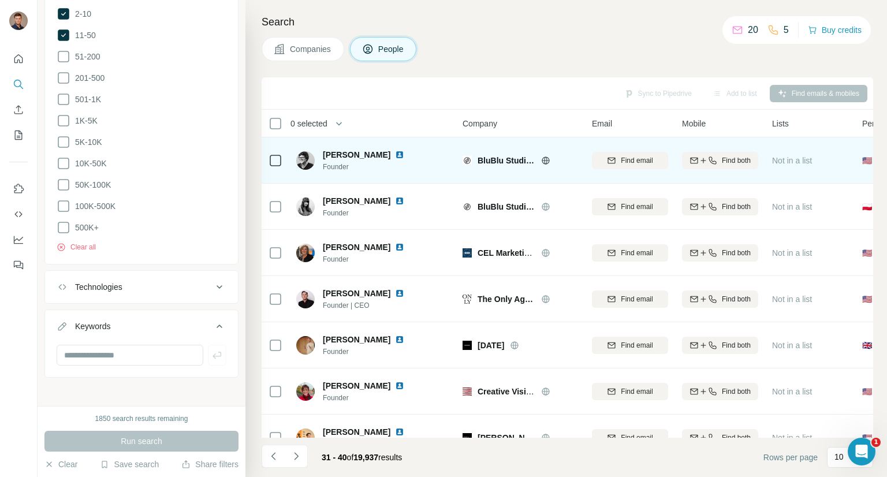
click at [395, 154] on img at bounding box center [399, 154] width 9 height 9
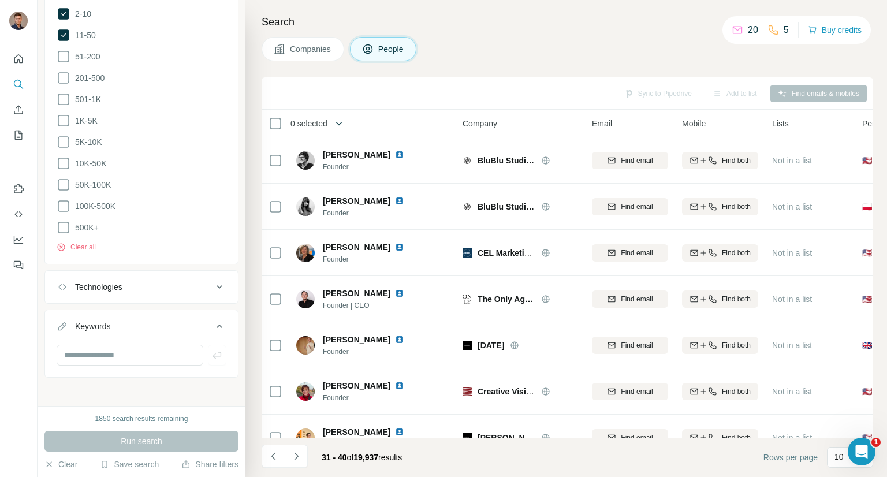
click at [341, 127] on icon "button" at bounding box center [339, 124] width 12 height 12
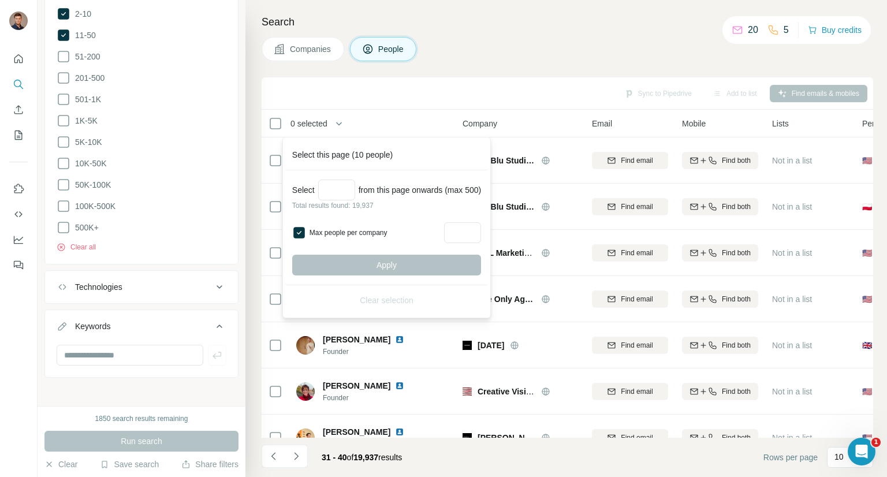
click at [412, 259] on div "Apply" at bounding box center [386, 265] width 189 height 21
click at [349, 195] on input "Select a number (up to 500)" at bounding box center [336, 190] width 37 height 21
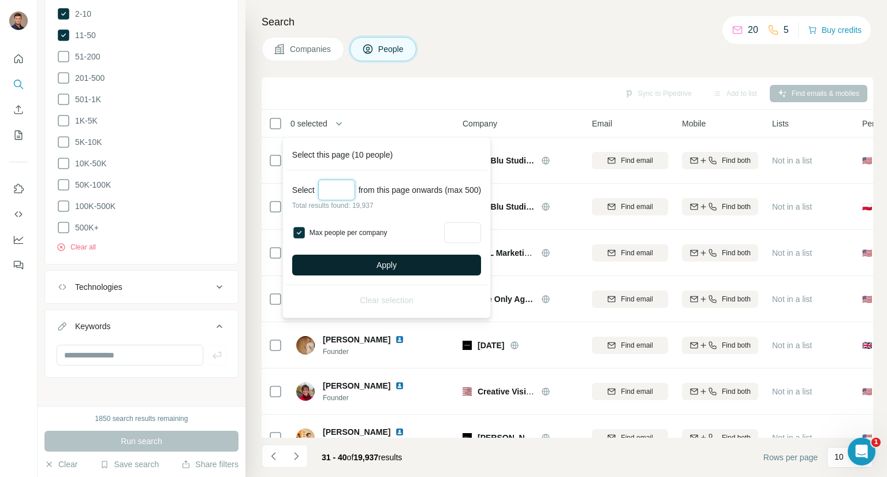
type input "***"
click at [397, 267] on span "Apply" at bounding box center [386, 265] width 20 height 12
